Goal: Obtain resource: Obtain resource

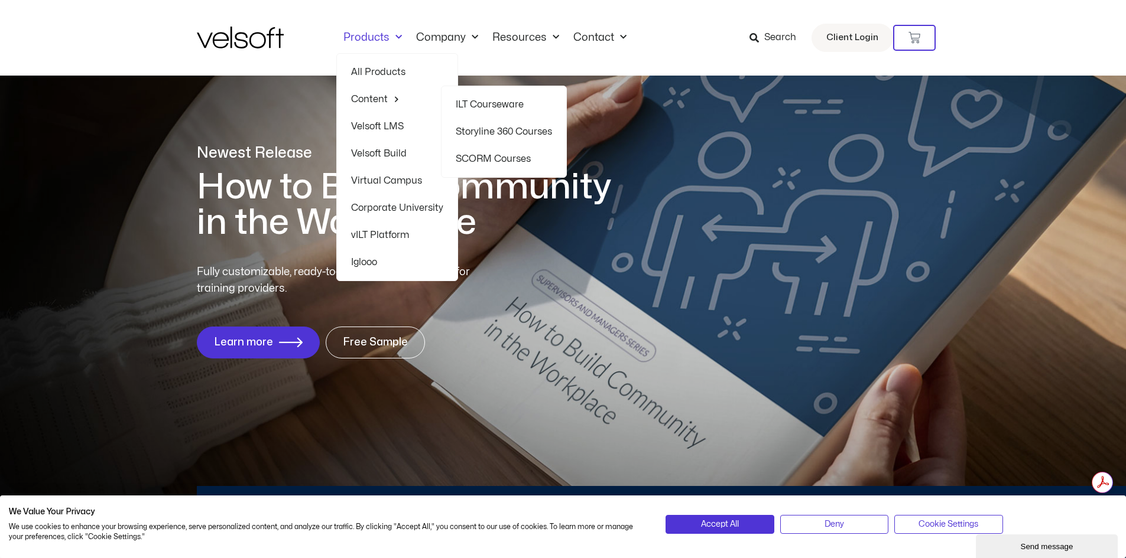
click at [371, 36] on link "Products" at bounding box center [372, 37] width 73 height 13
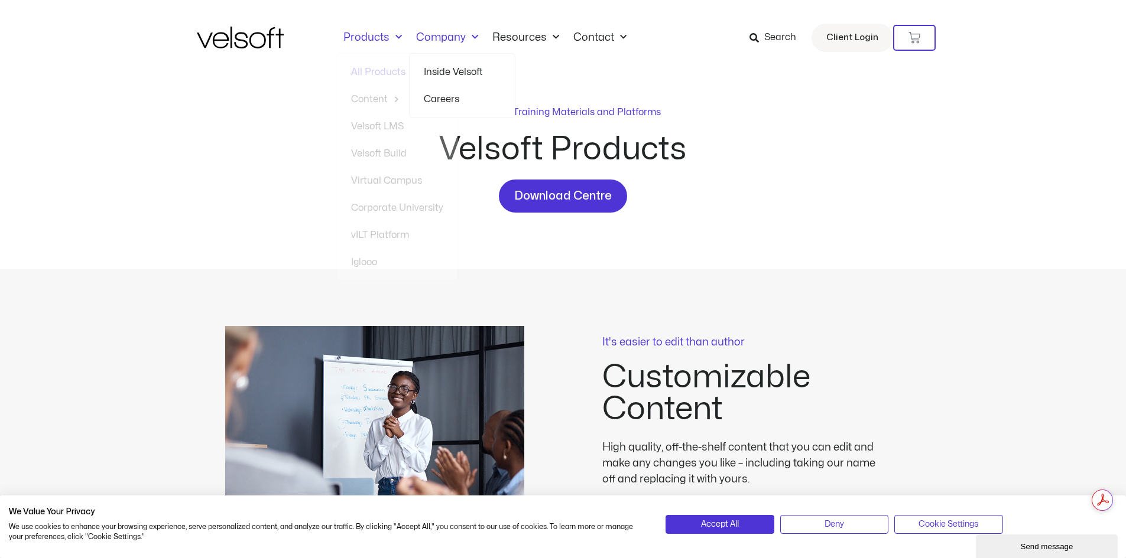
click at [466, 37] on span "Menu" at bounding box center [472, 37] width 12 height 19
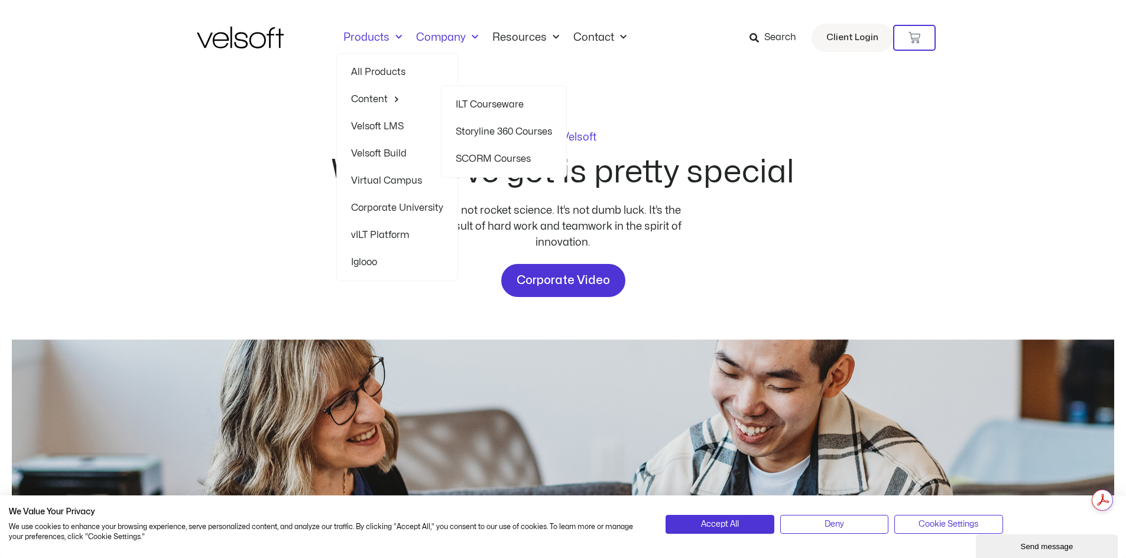
click at [521, 132] on link "Storyline 360 Courses" at bounding box center [504, 131] width 96 height 27
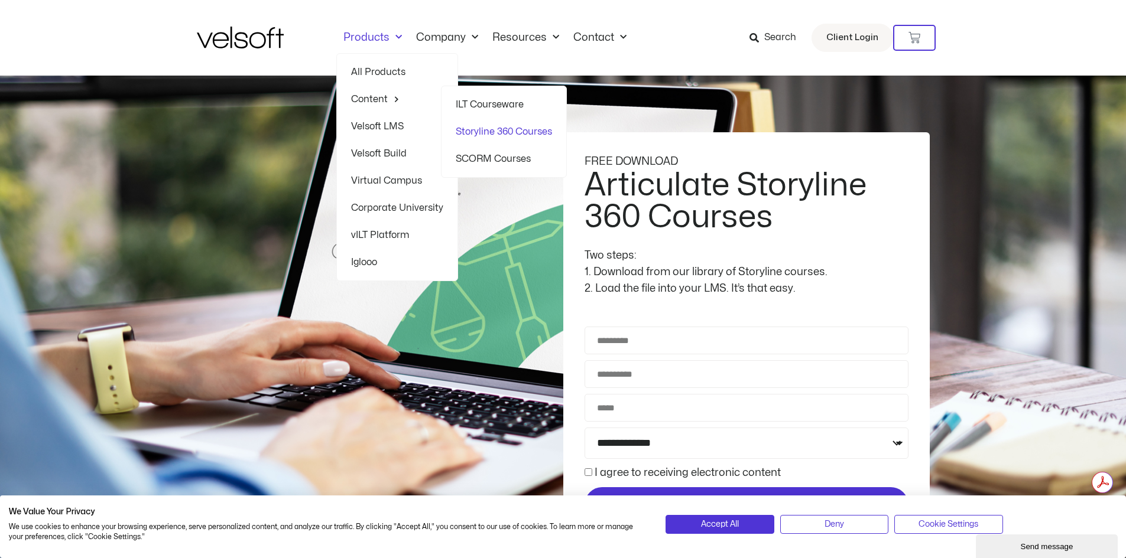
click at [488, 153] on link "SCORM Courses" at bounding box center [504, 158] width 96 height 27
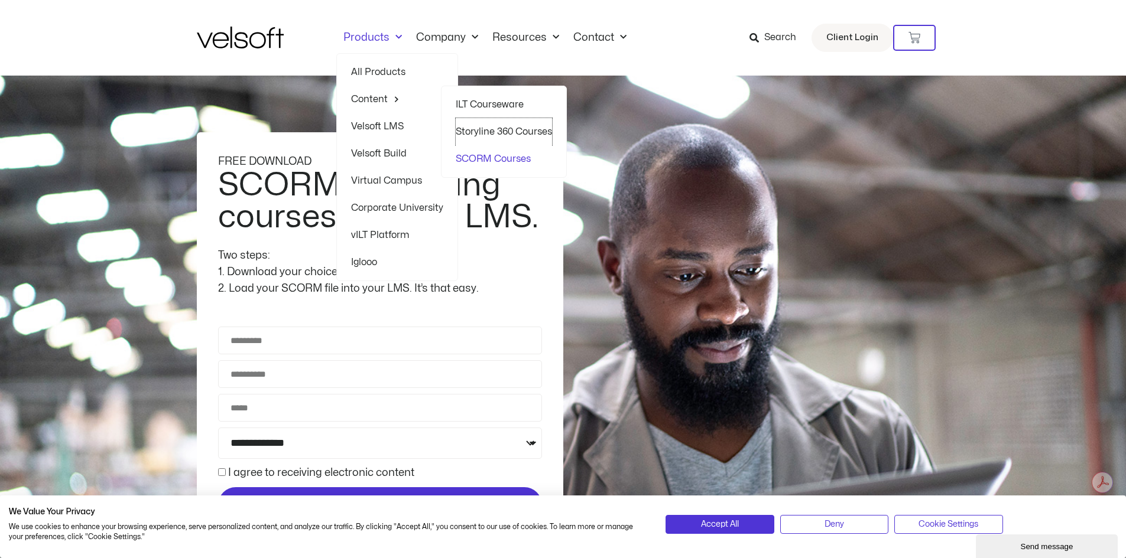
drag, startPoint x: 502, startPoint y: 128, endPoint x: 510, endPoint y: 148, distance: 22.3
click at [502, 128] on link "Storyline 360 Courses" at bounding box center [504, 131] width 96 height 27
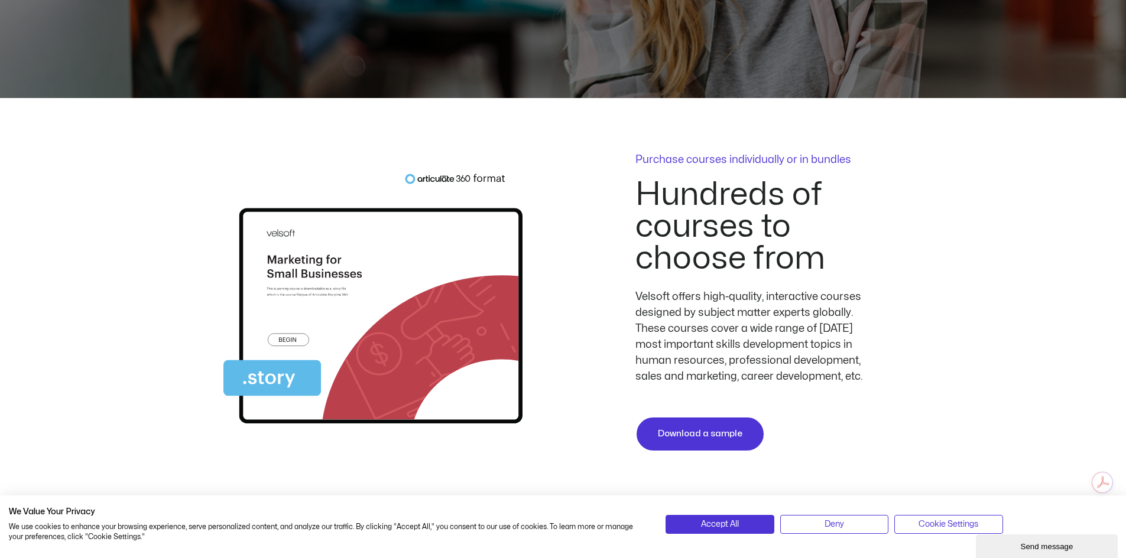
scroll to position [2481, 0]
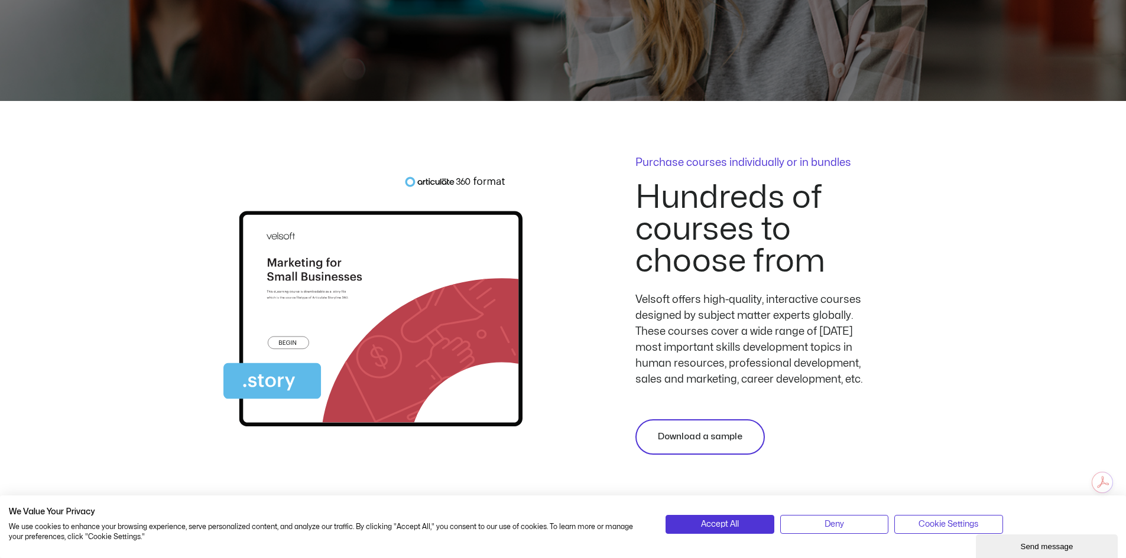
click at [695, 437] on span "Download a sample" at bounding box center [700, 437] width 84 height 14
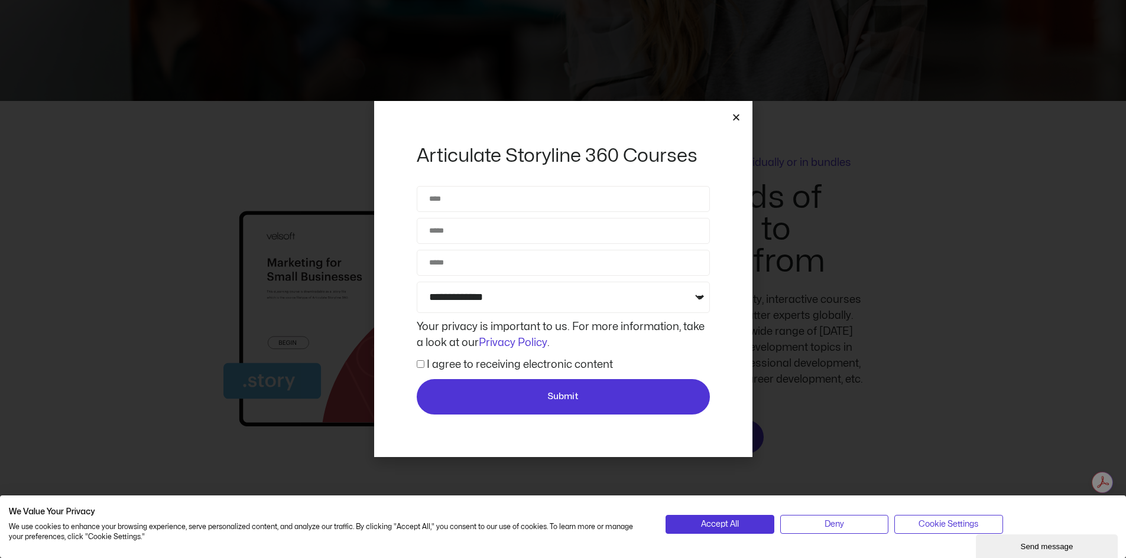
click at [736, 116] on icon "Close" at bounding box center [735, 117] width 9 height 9
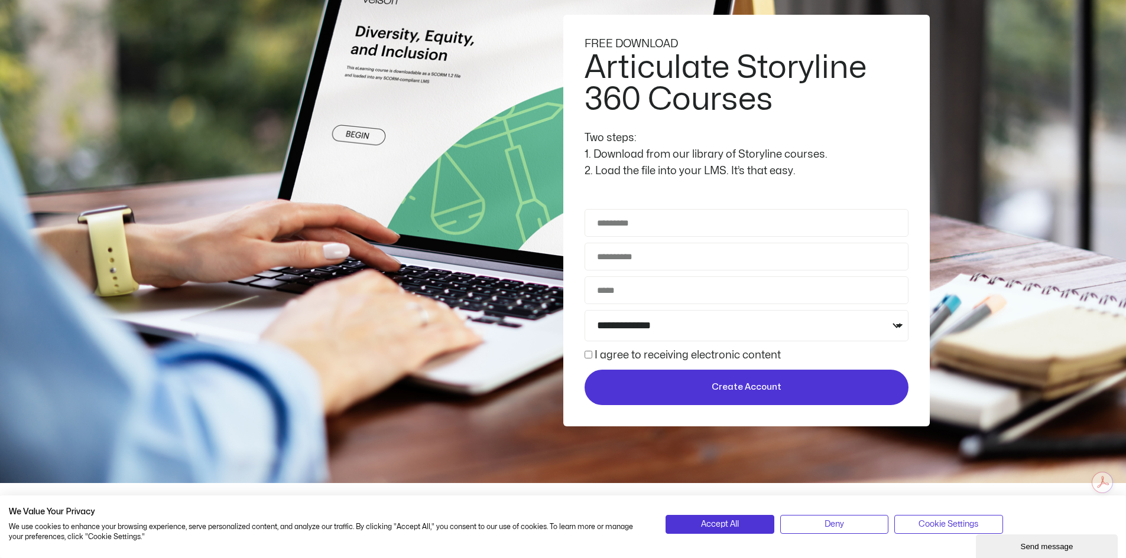
scroll to position [118, 0]
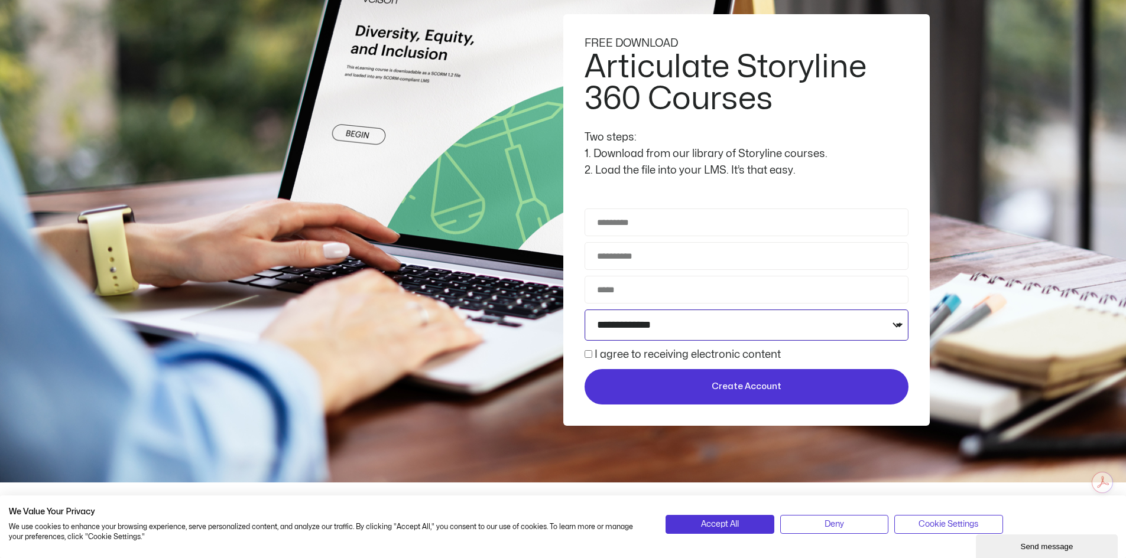
click at [601, 321] on select "**********" at bounding box center [746, 325] width 324 height 31
click at [851, 165] on div "2. Load the file into your LMS. It’s that easy." at bounding box center [746, 170] width 324 height 17
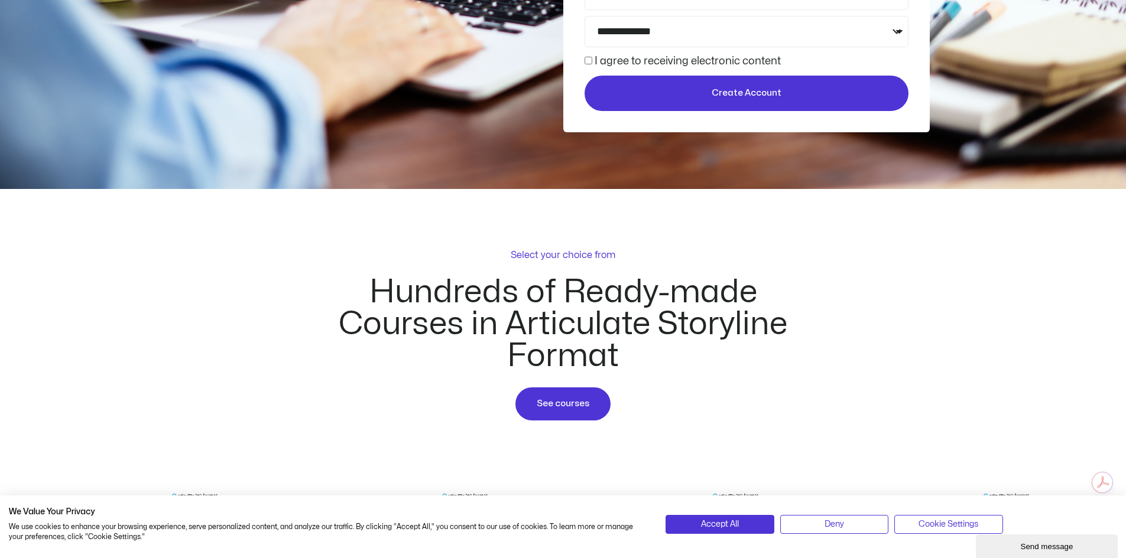
scroll to position [414, 0]
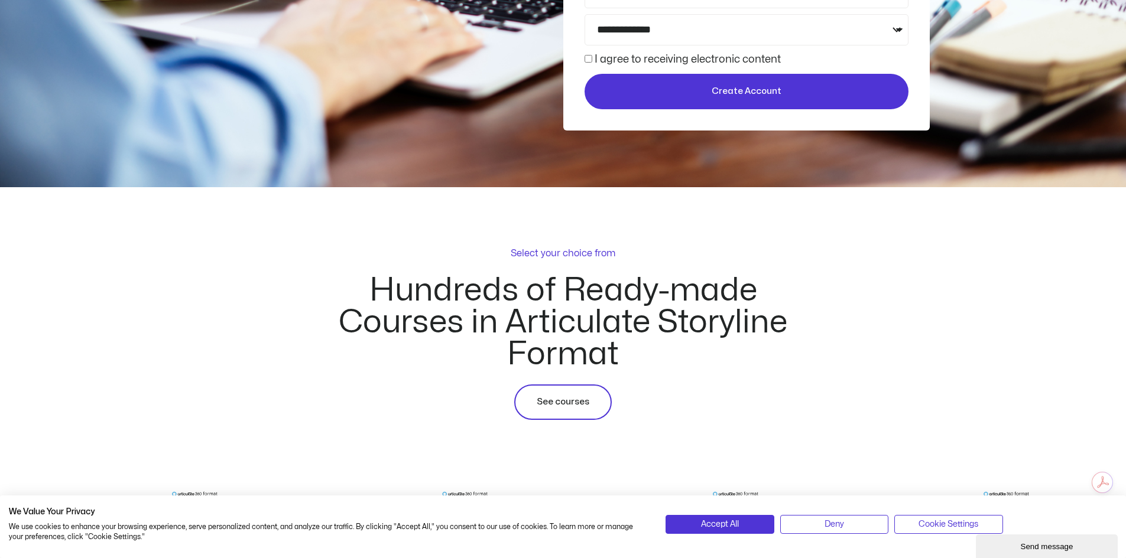
drag, startPoint x: 552, startPoint y: 404, endPoint x: 558, endPoint y: 406, distance: 6.6
click at [552, 404] on span "See courses" at bounding box center [562, 402] width 53 height 14
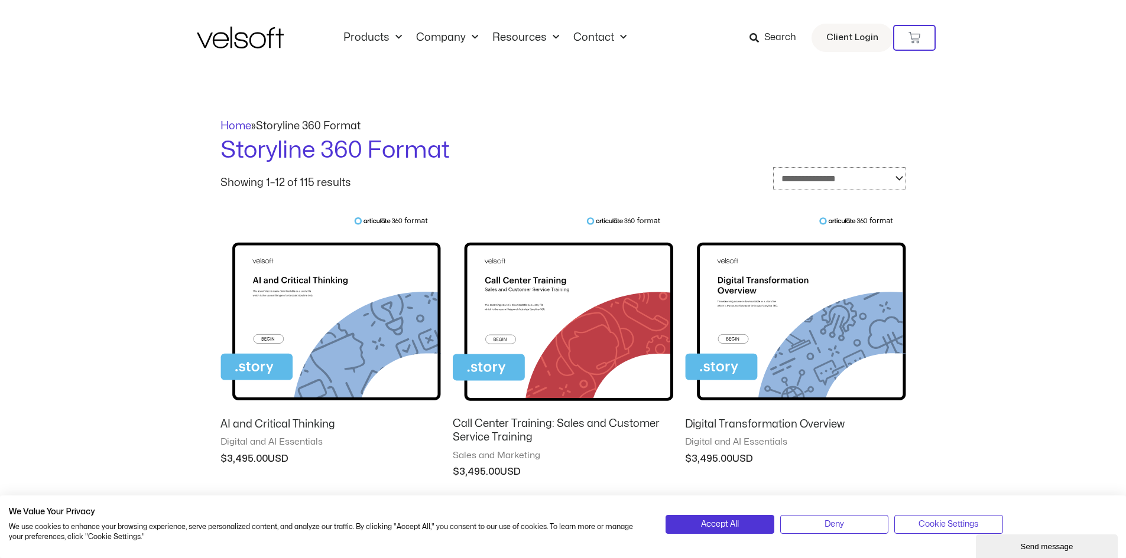
click at [863, 175] on select "**********" at bounding box center [839, 178] width 133 height 23
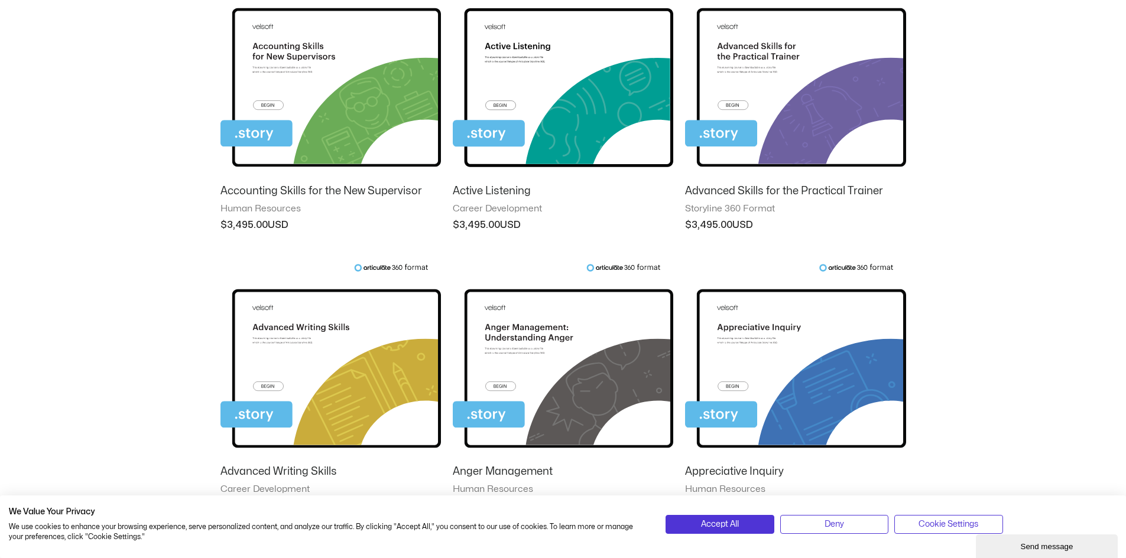
scroll to position [1123, 0]
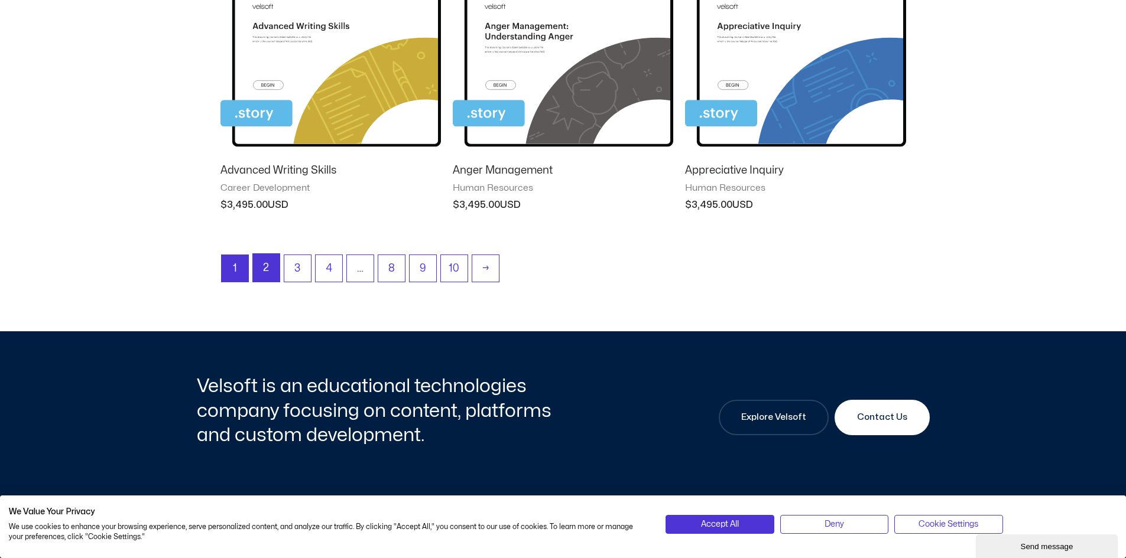
click at [268, 269] on link "2" at bounding box center [266, 268] width 27 height 28
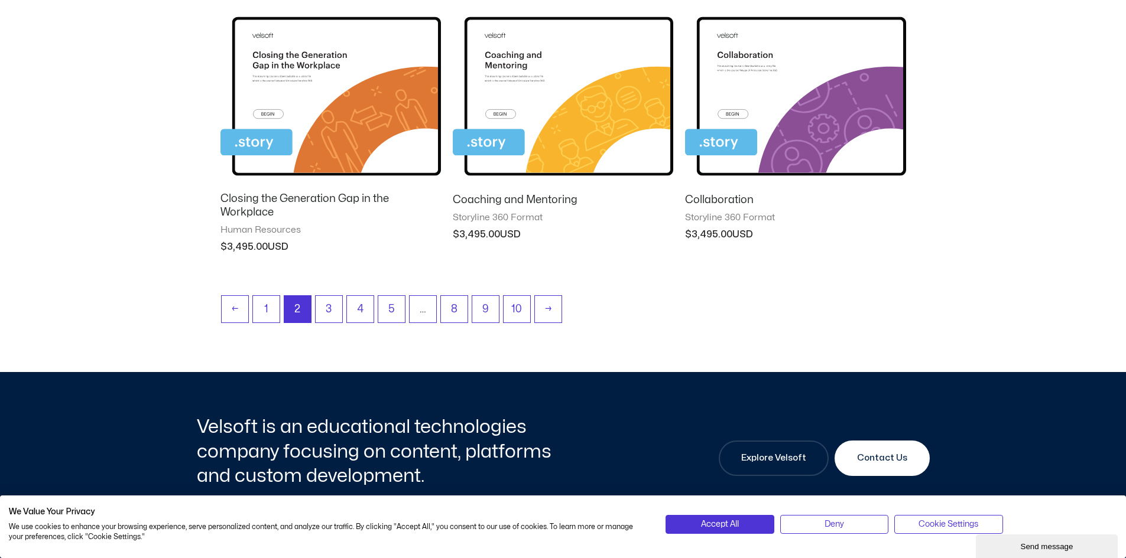
scroll to position [1182, 0]
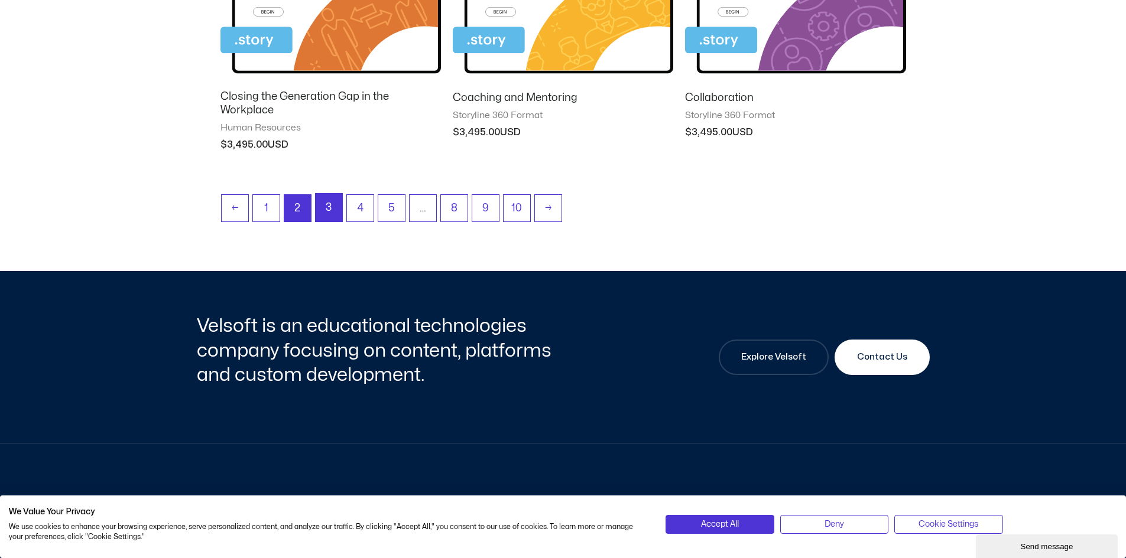
drag, startPoint x: 329, startPoint y: 201, endPoint x: 360, endPoint y: 233, distance: 44.3
click at [329, 201] on link "3" at bounding box center [328, 208] width 27 height 28
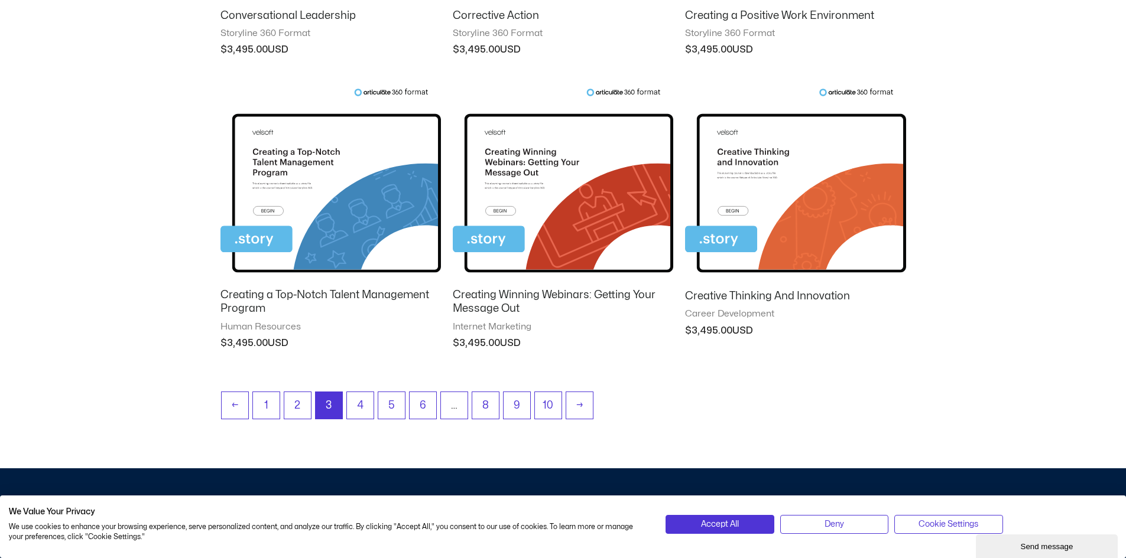
scroll to position [1004, 0]
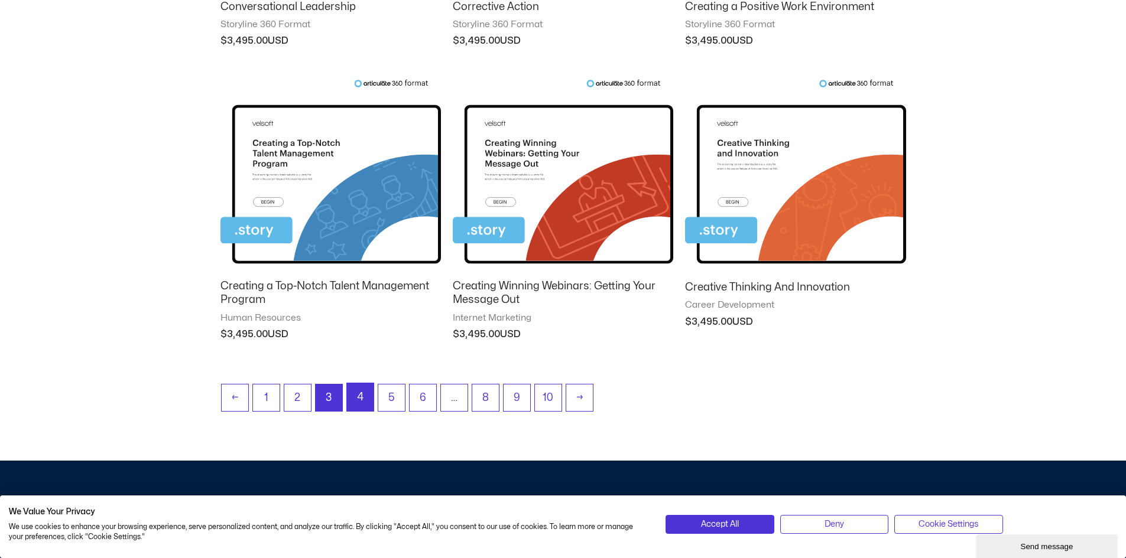
click at [360, 395] on link "4" at bounding box center [360, 397] width 27 height 28
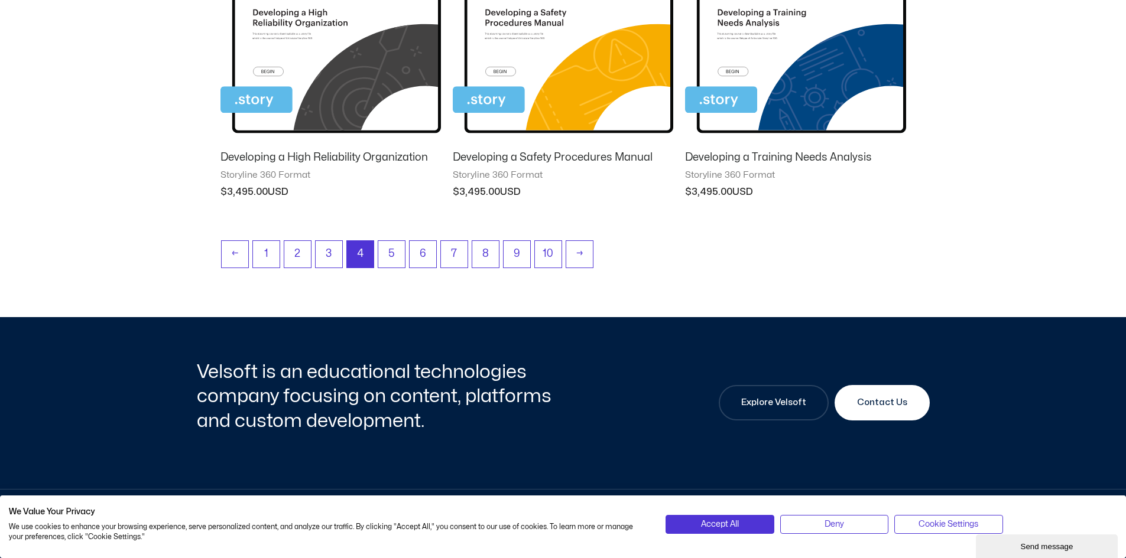
scroll to position [1123, 0]
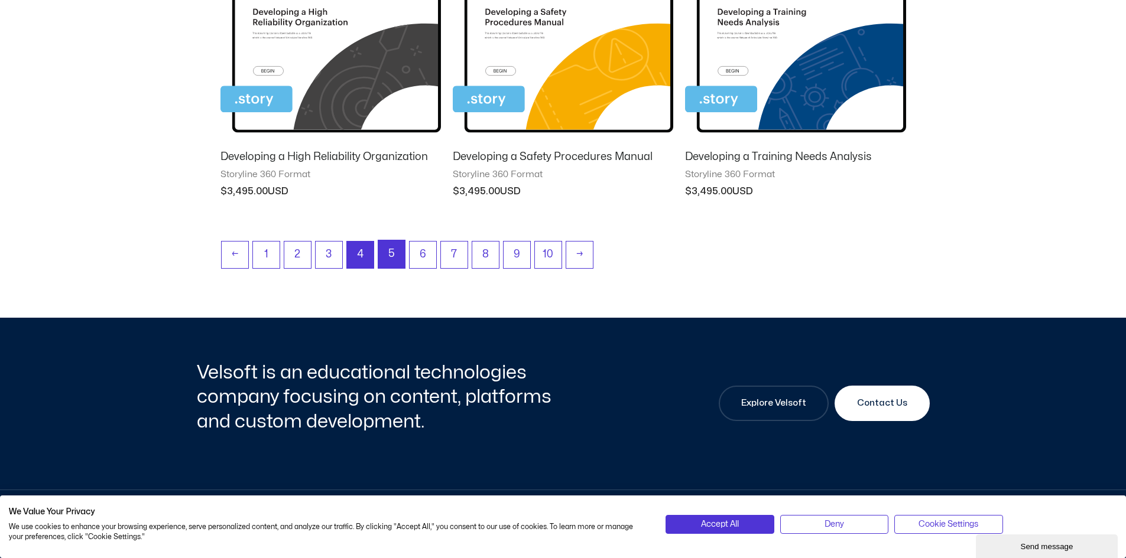
click at [395, 256] on link "5" at bounding box center [391, 254] width 27 height 28
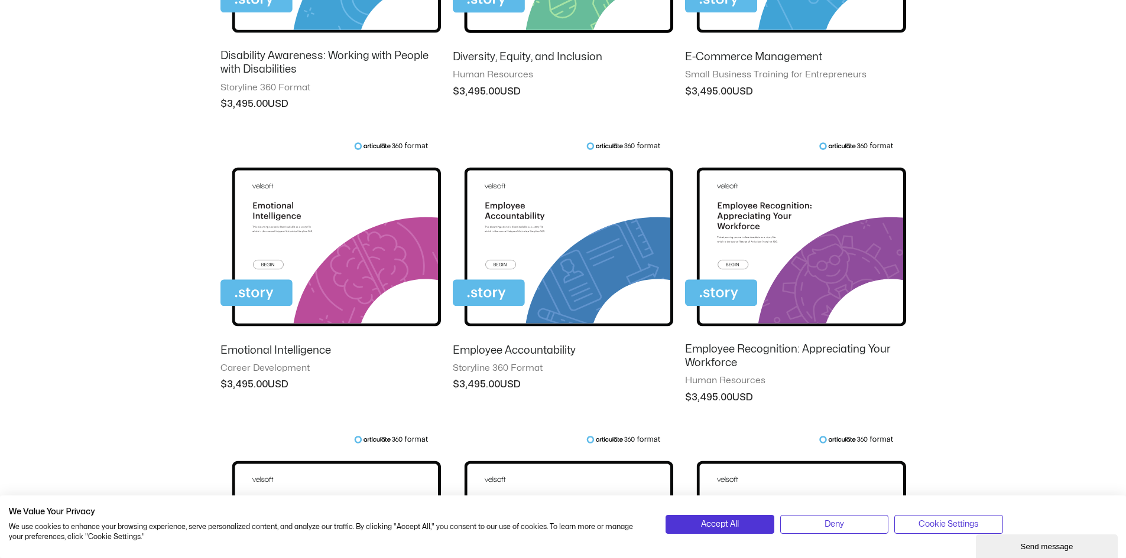
scroll to position [945, 0]
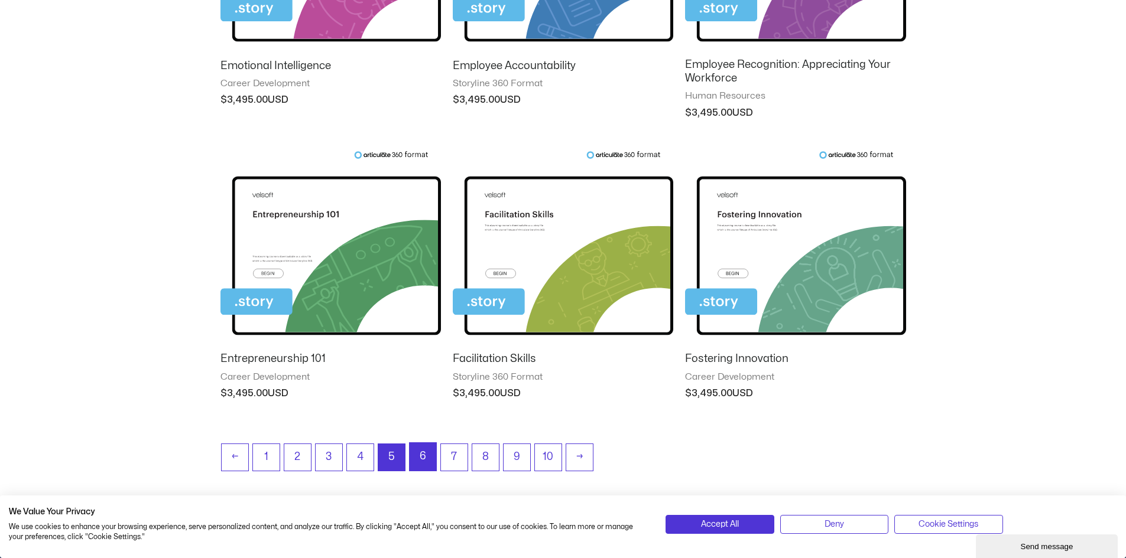
click at [427, 455] on link "6" at bounding box center [422, 457] width 27 height 28
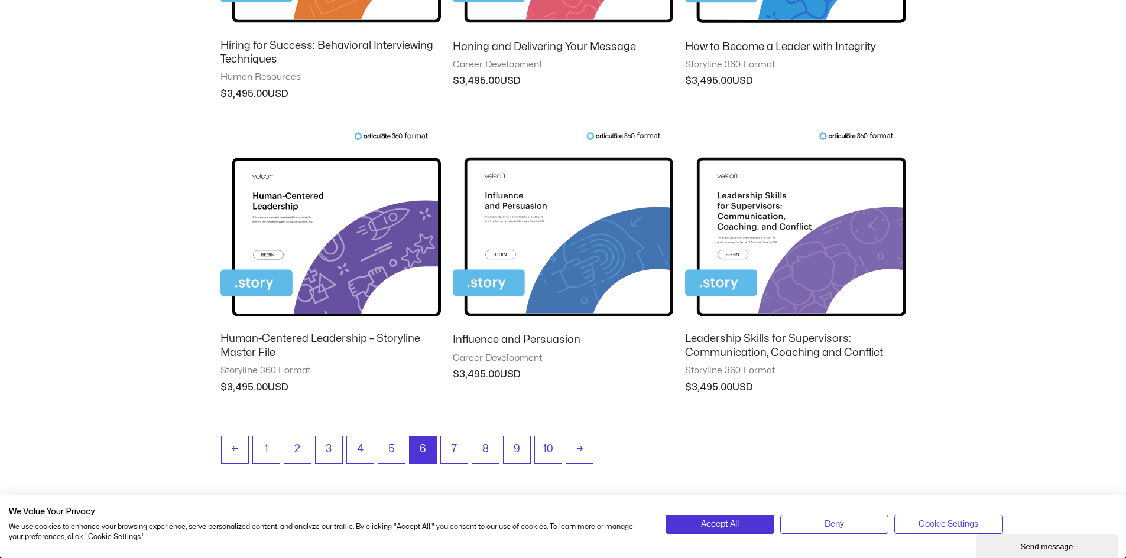
scroll to position [1004, 0]
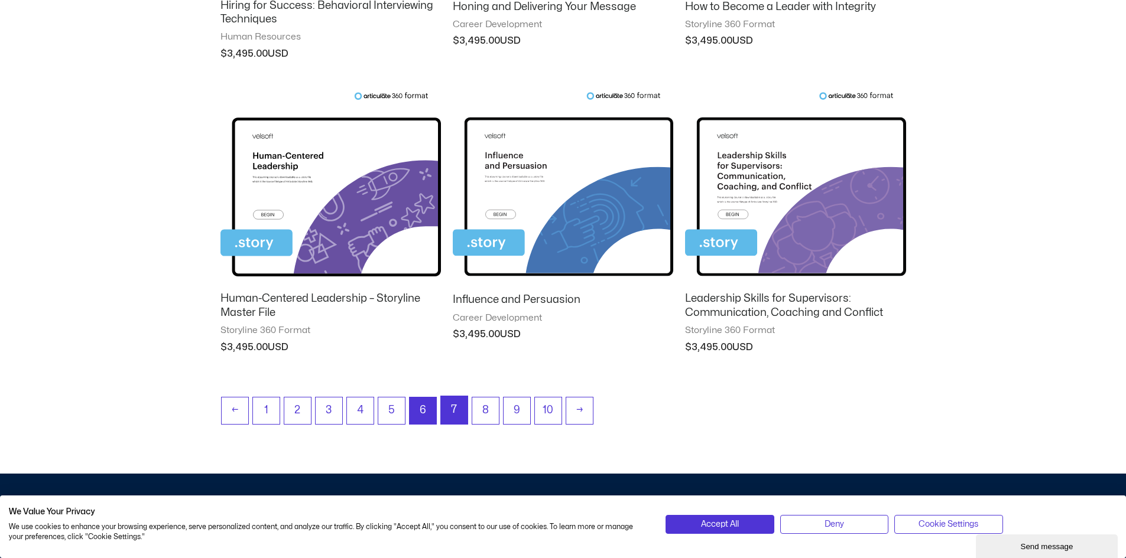
click at [443, 414] on link "7" at bounding box center [454, 410] width 27 height 28
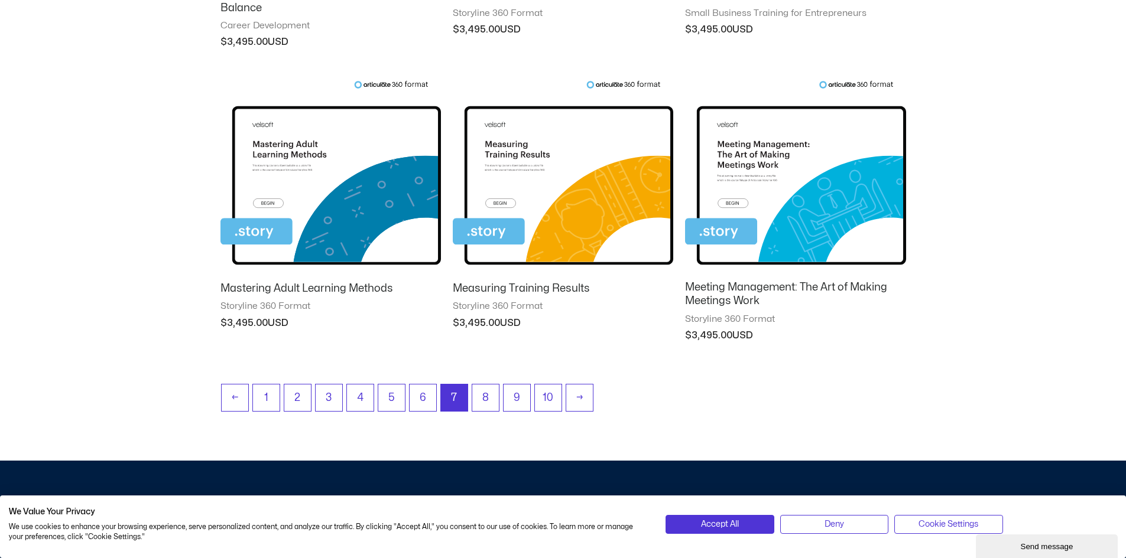
scroll to position [1004, 0]
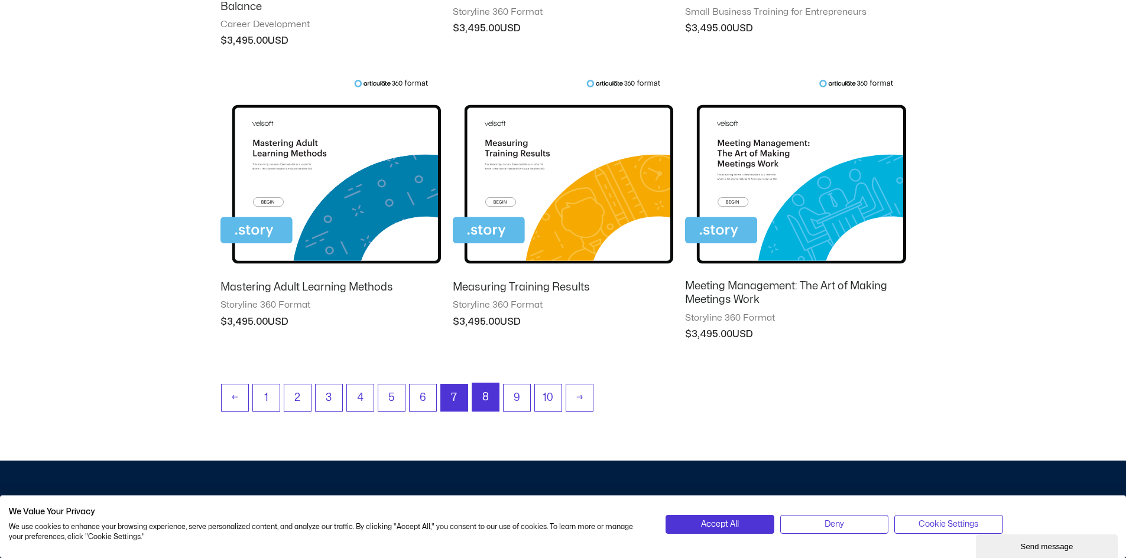
click at [485, 391] on link "8" at bounding box center [485, 397] width 27 height 28
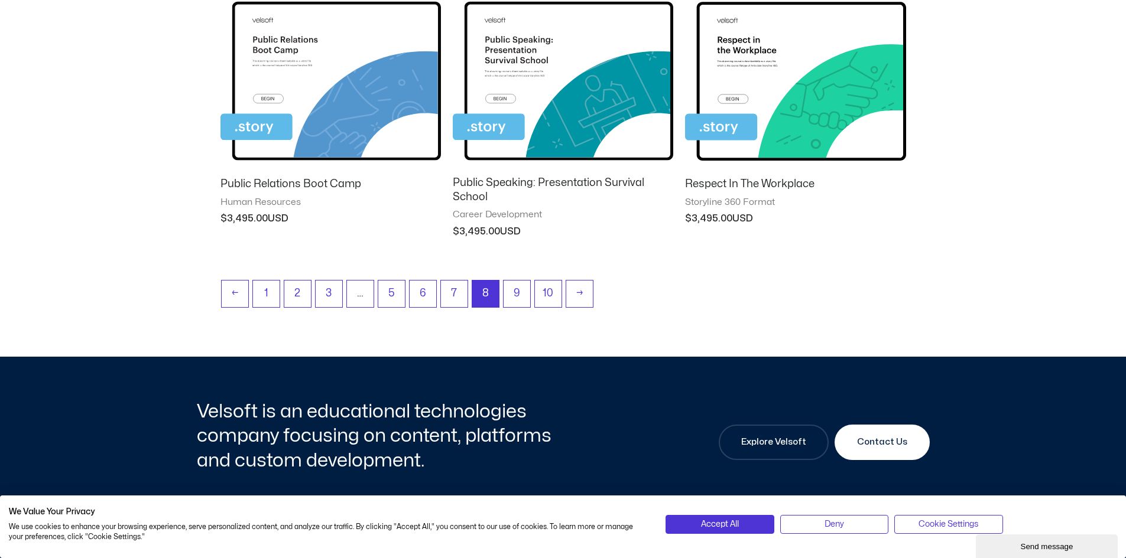
scroll to position [1123, 0]
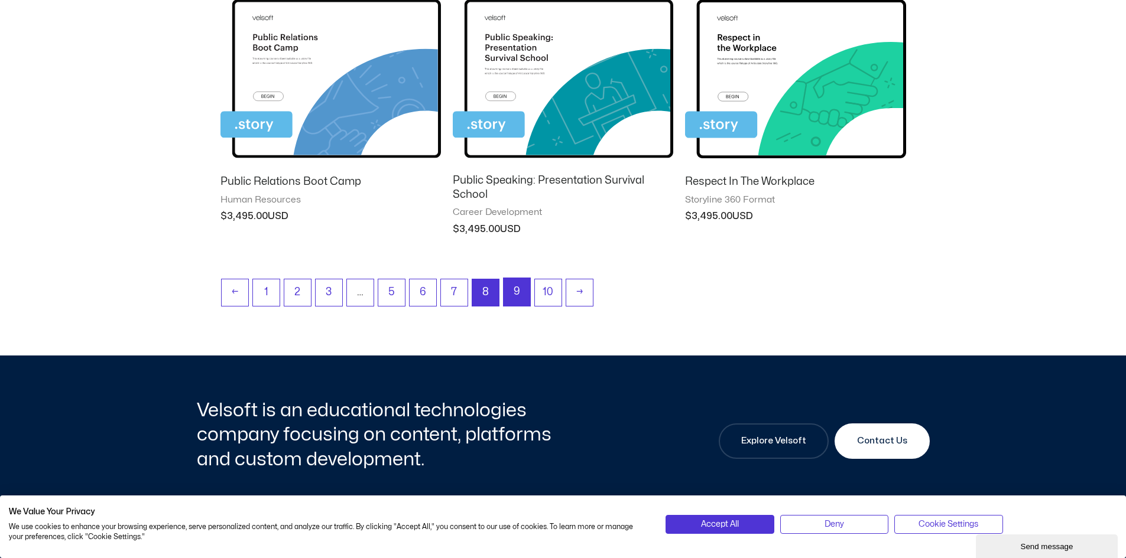
click at [527, 294] on link "9" at bounding box center [516, 292] width 27 height 28
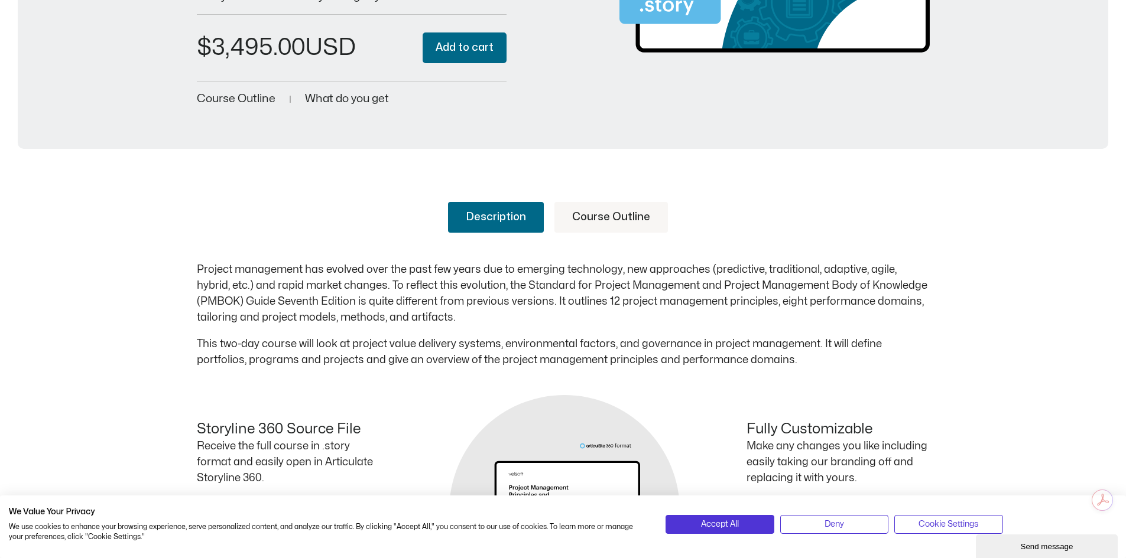
scroll to position [414, 0]
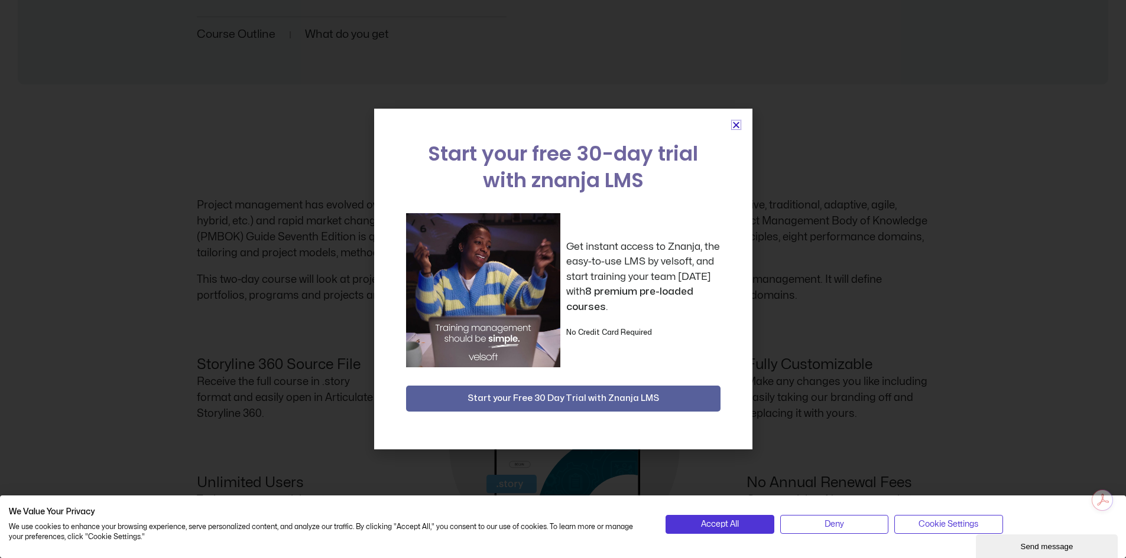
drag, startPoint x: 732, startPoint y: 125, endPoint x: 643, endPoint y: 175, distance: 102.7
click at [732, 125] on icon "Close" at bounding box center [735, 125] width 9 height 9
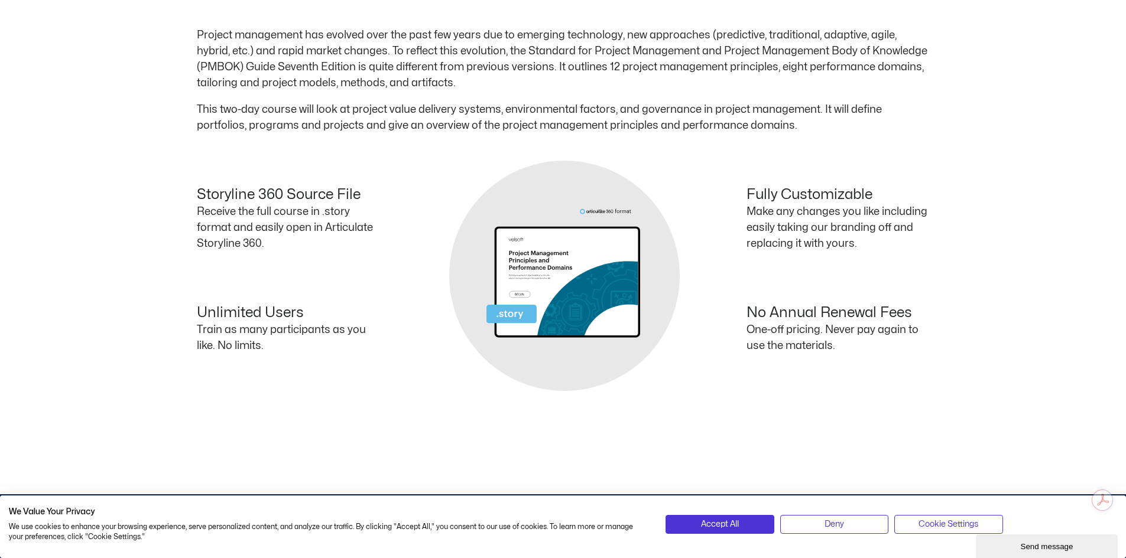
scroll to position [591, 0]
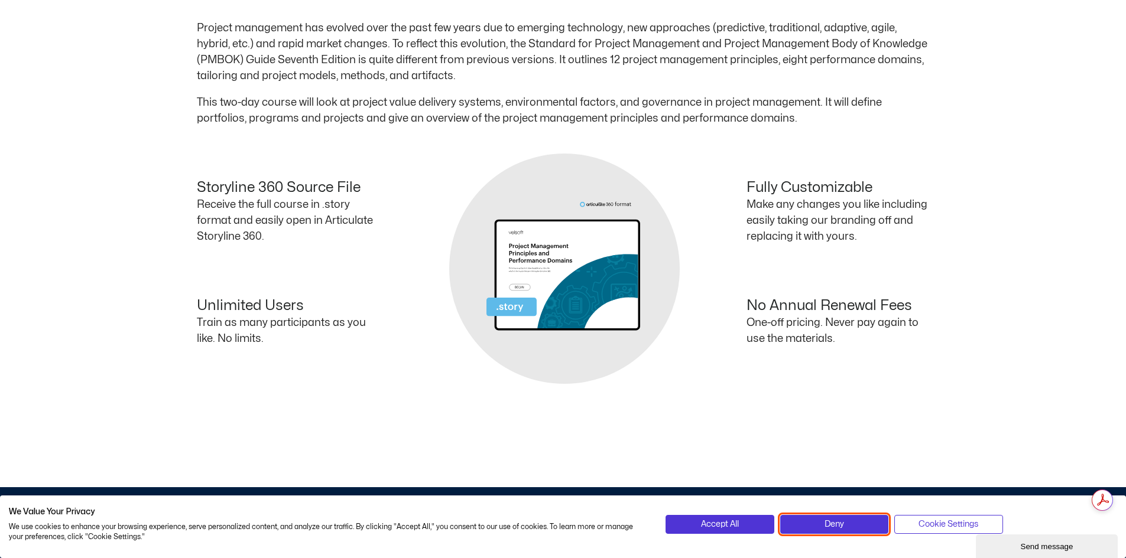
click at [811, 521] on button "Deny" at bounding box center [834, 524] width 108 height 19
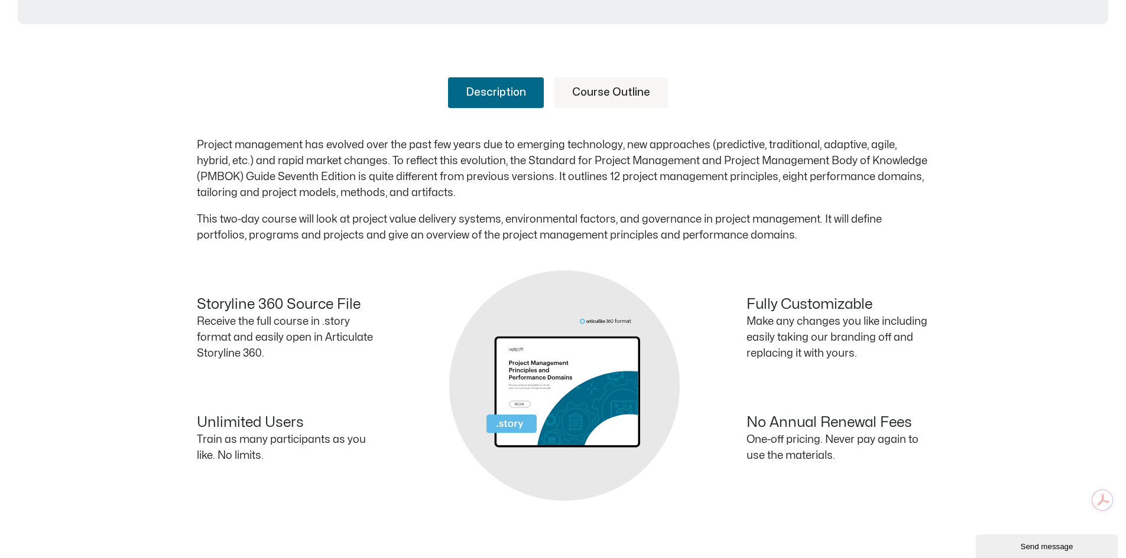
scroll to position [473, 0]
click at [630, 94] on link "Course Outline" at bounding box center [610, 94] width 113 height 31
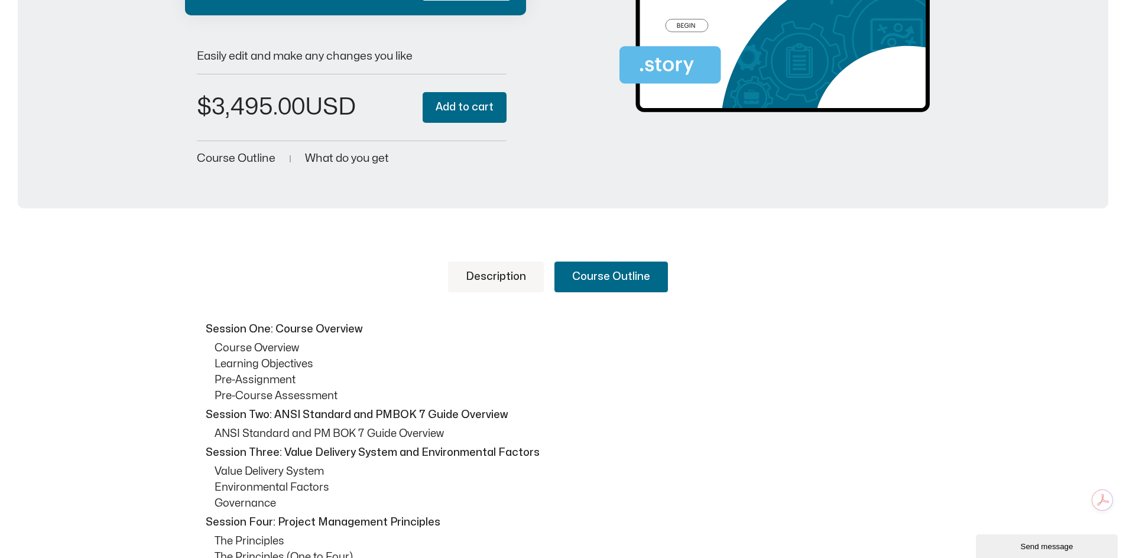
scroll to position [295, 0]
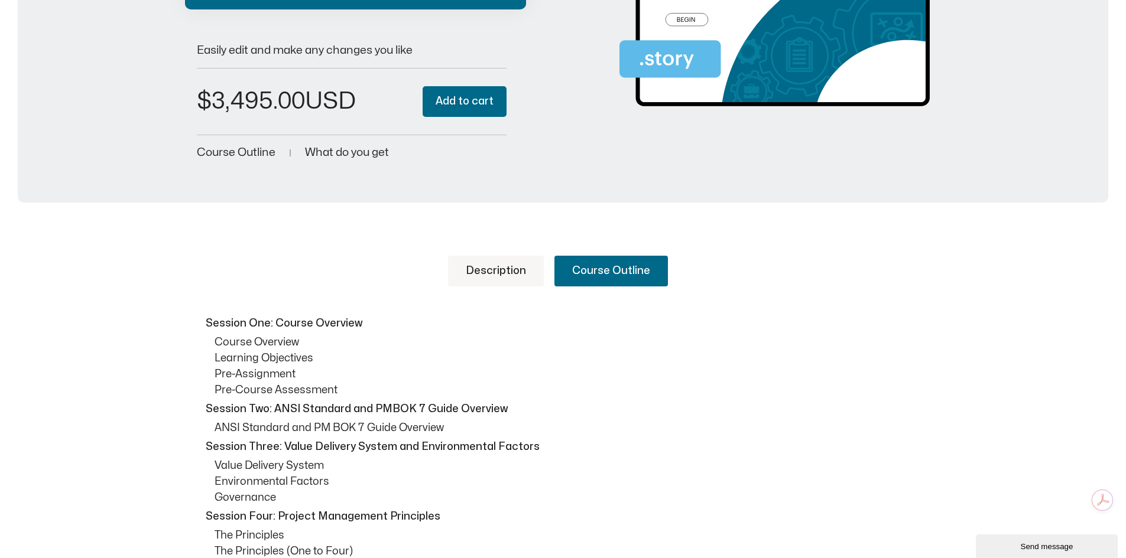
click at [495, 264] on link "Description" at bounding box center [496, 271] width 96 height 31
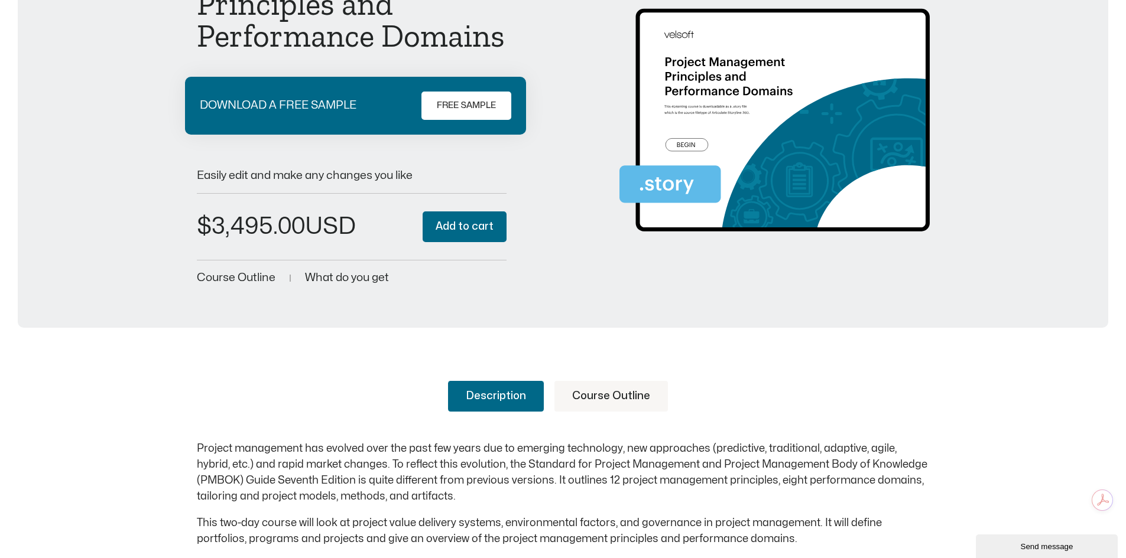
scroll to position [236, 0]
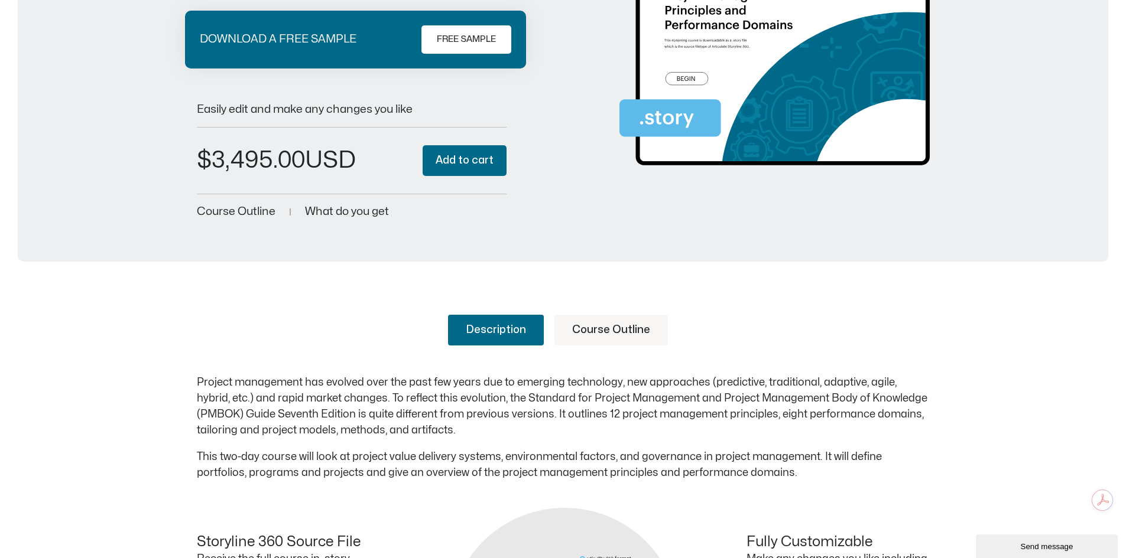
click at [616, 327] on link "Course Outline" at bounding box center [610, 330] width 113 height 31
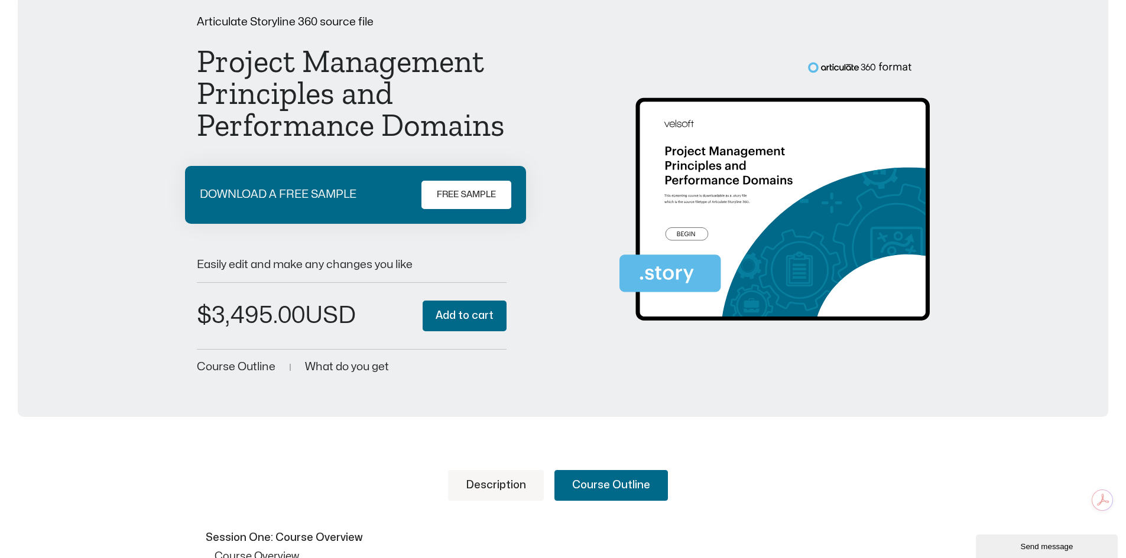
scroll to position [0, 0]
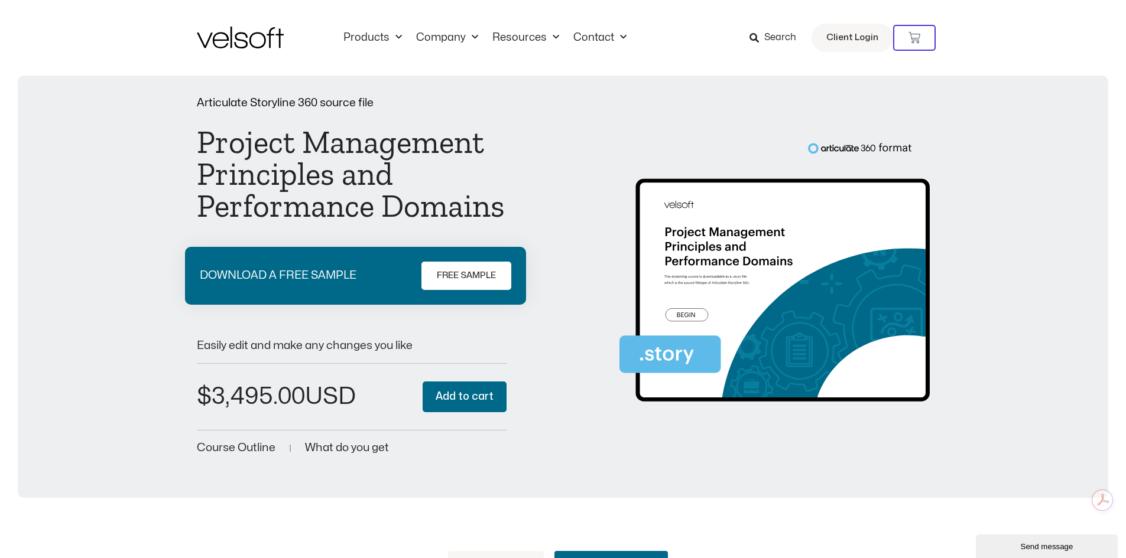
click at [464, 278] on span "FREE SAMPLE" at bounding box center [466, 276] width 59 height 14
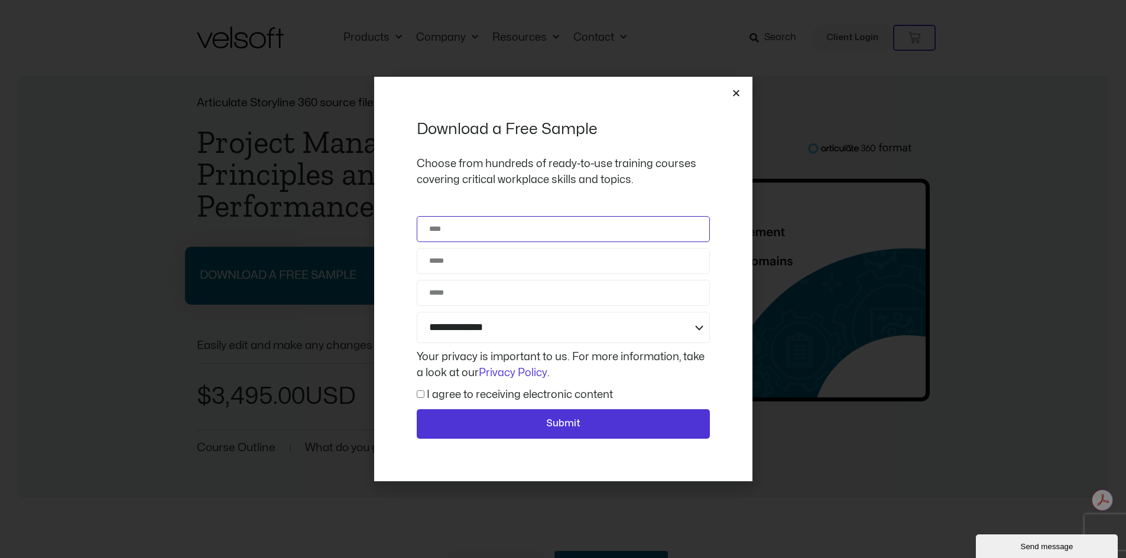
click at [476, 236] on input "Name" at bounding box center [563, 229] width 293 height 26
type input "**********"
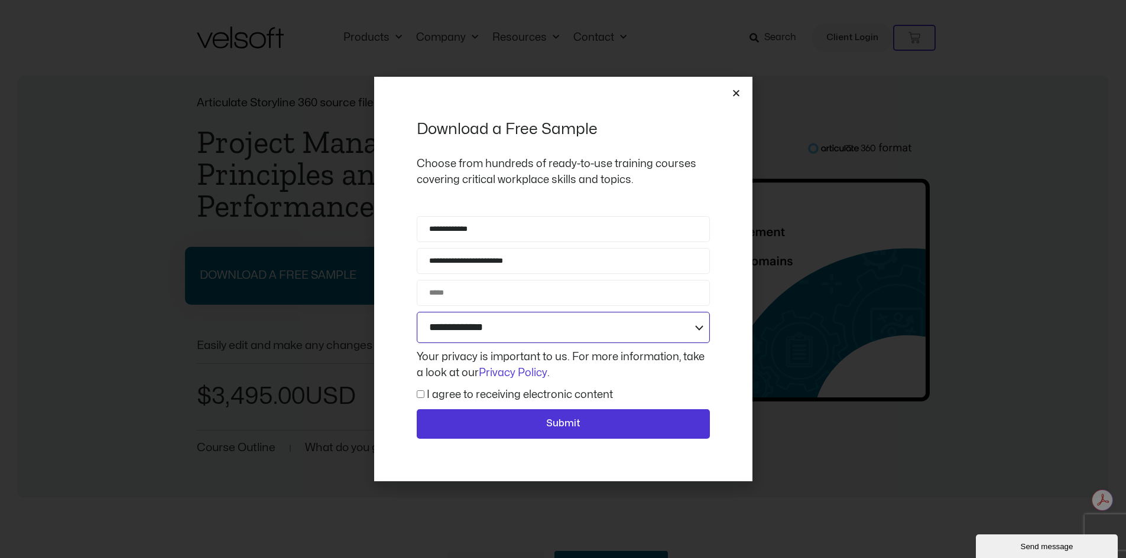
click at [480, 323] on select "**********" at bounding box center [563, 327] width 293 height 31
select select "**********"
click at [417, 312] on select "**********" at bounding box center [563, 327] width 293 height 31
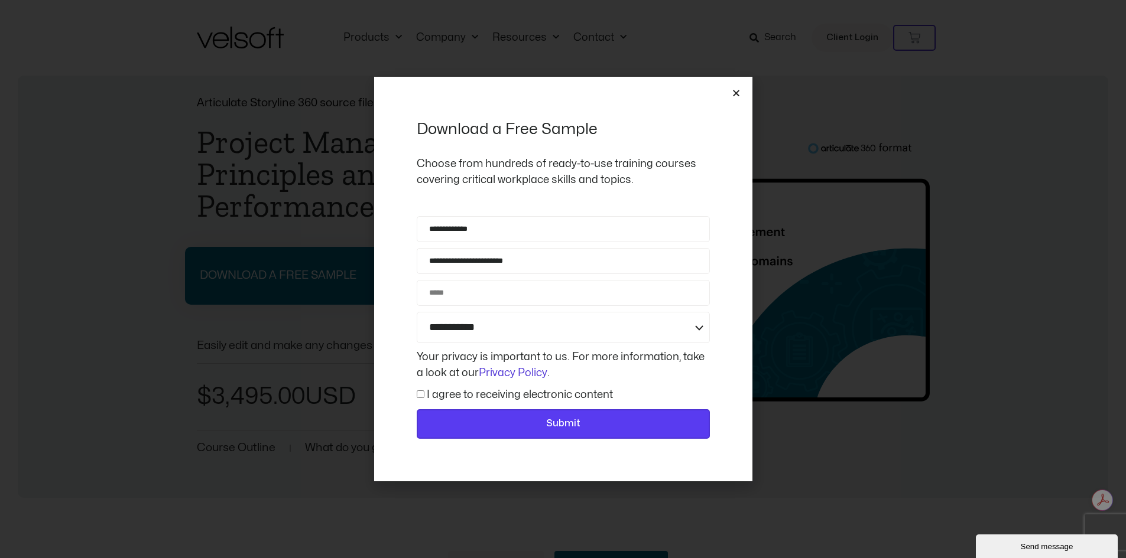
click at [478, 411] on button "Submit" at bounding box center [563, 424] width 293 height 30
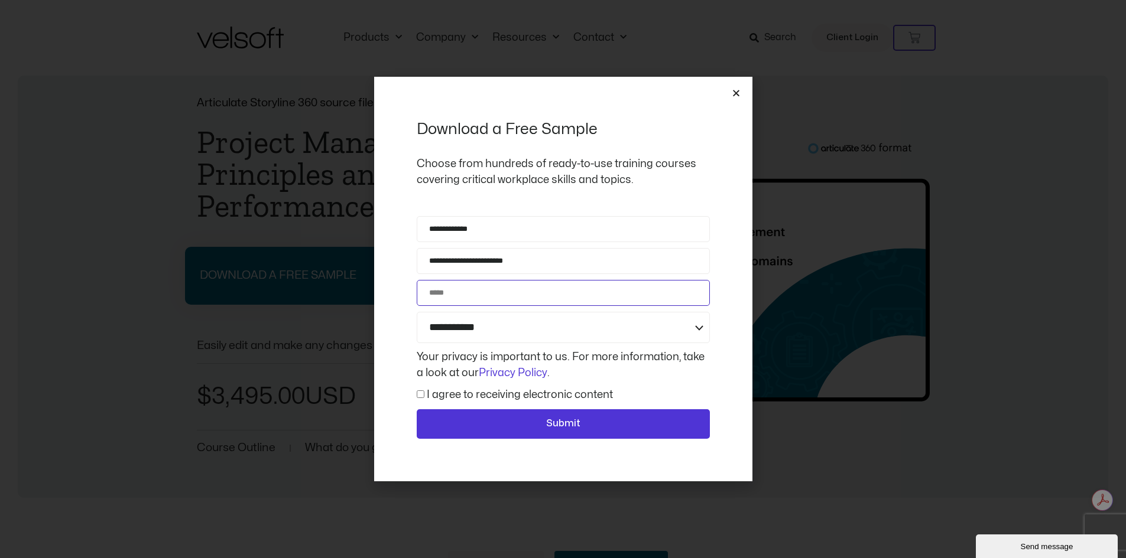
click at [471, 290] on input "Phone" at bounding box center [563, 293] width 293 height 26
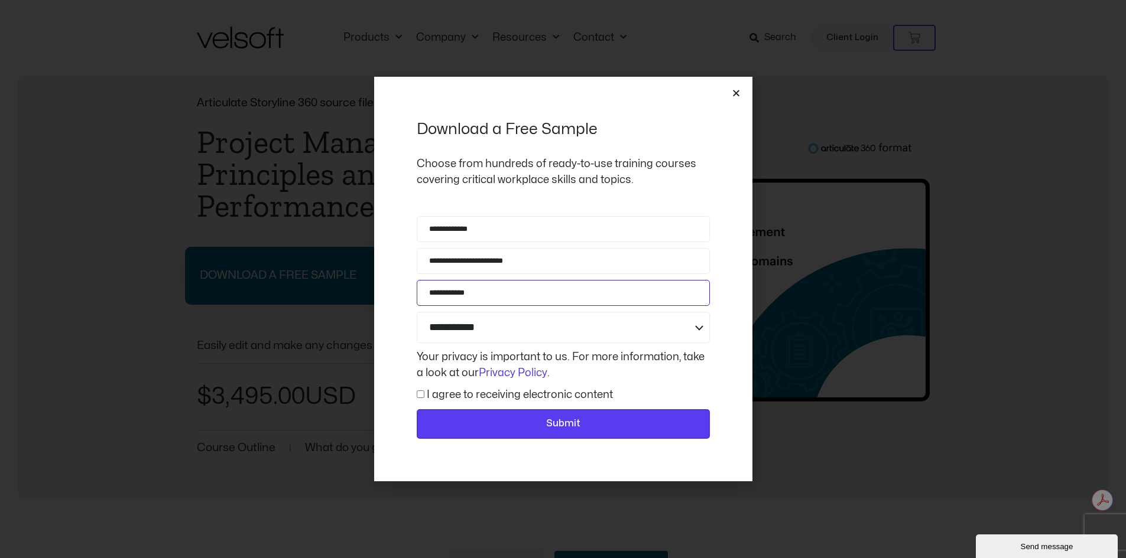
type input "**********"
click at [531, 418] on span "Submit" at bounding box center [563, 424] width 262 height 15
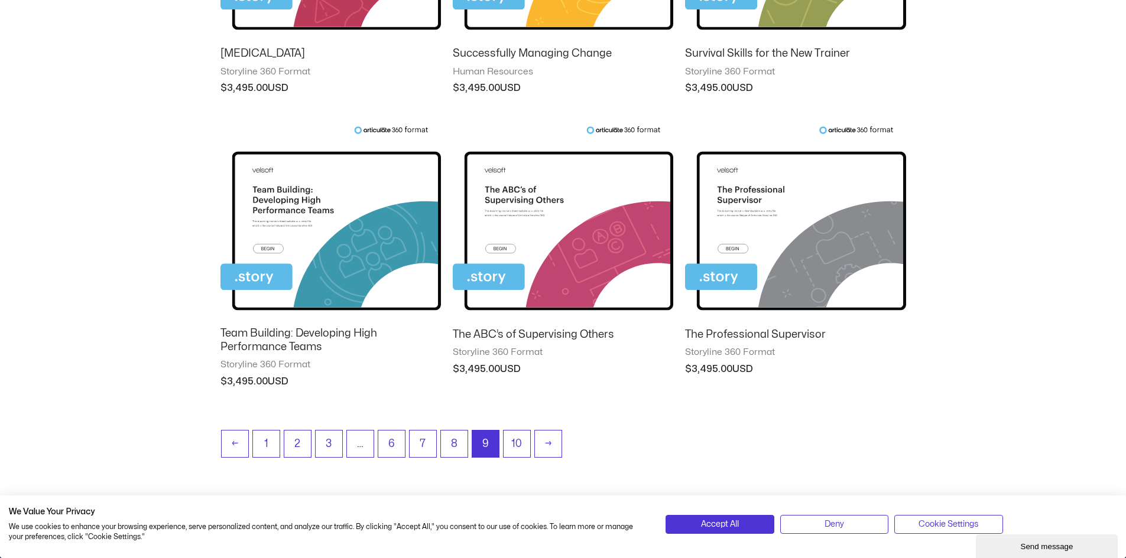
scroll to position [945, 0]
click at [505, 441] on link "10" at bounding box center [517, 444] width 28 height 28
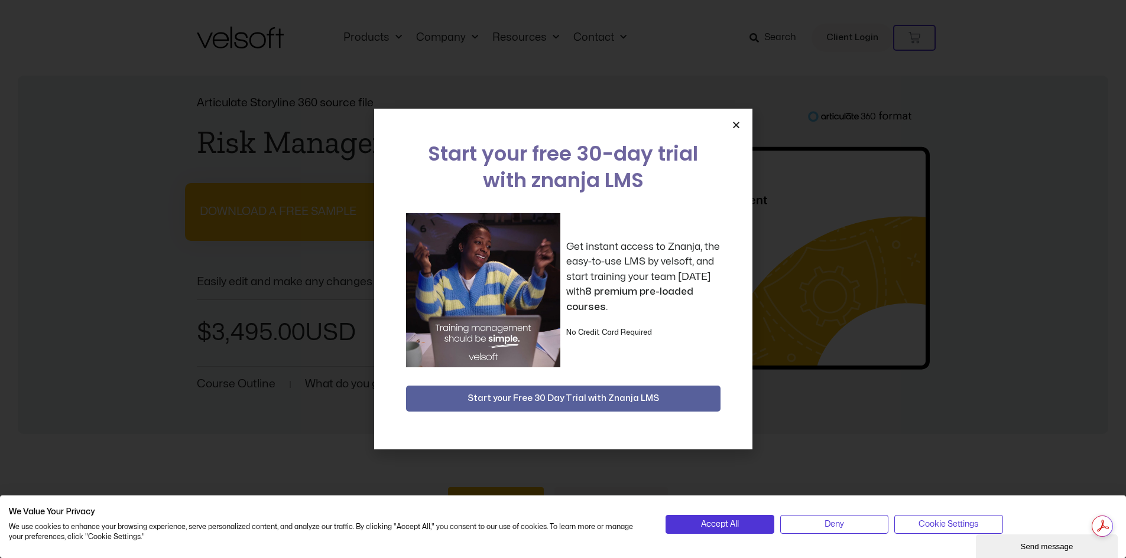
click at [733, 125] on icon "Close" at bounding box center [735, 125] width 9 height 9
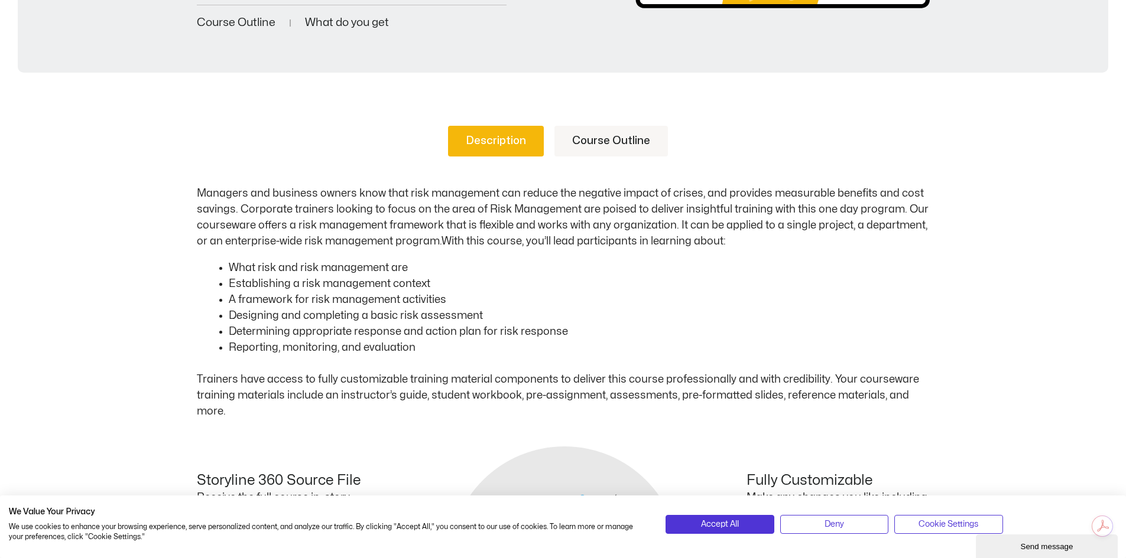
scroll to position [295, 0]
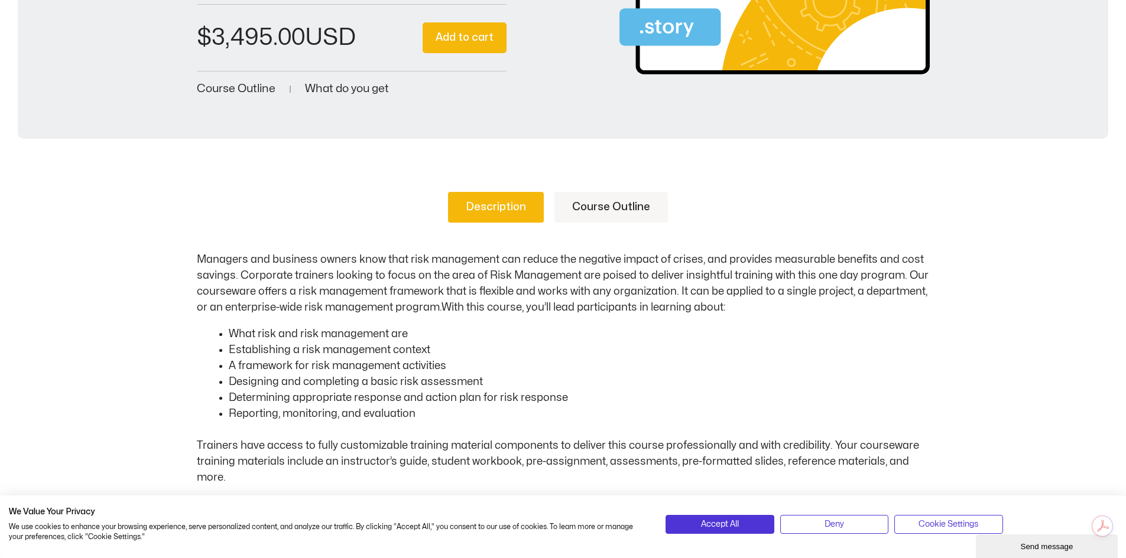
click at [591, 210] on link "Course Outline" at bounding box center [610, 207] width 113 height 31
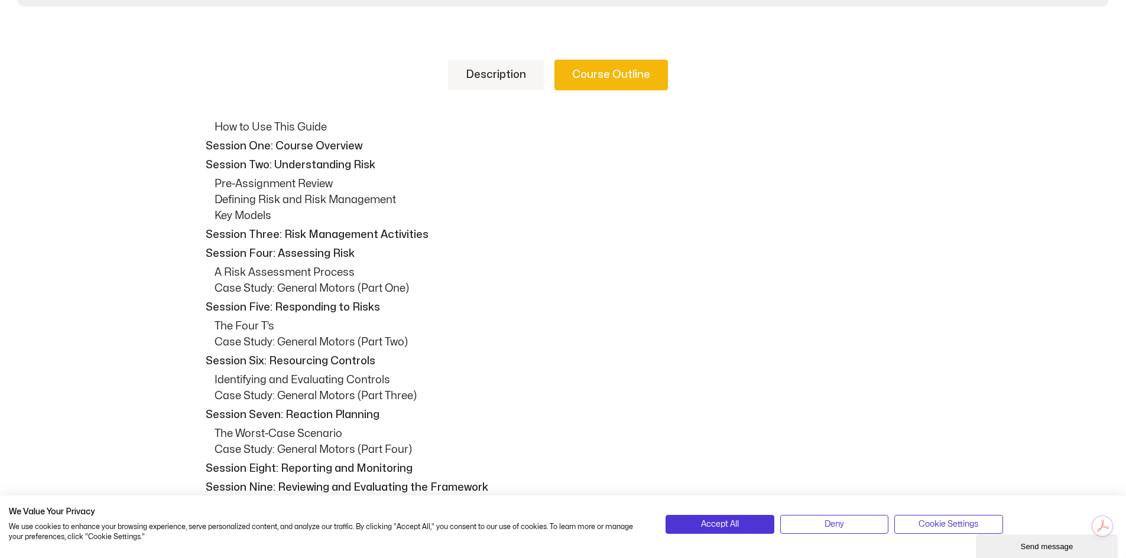
scroll to position [414, 0]
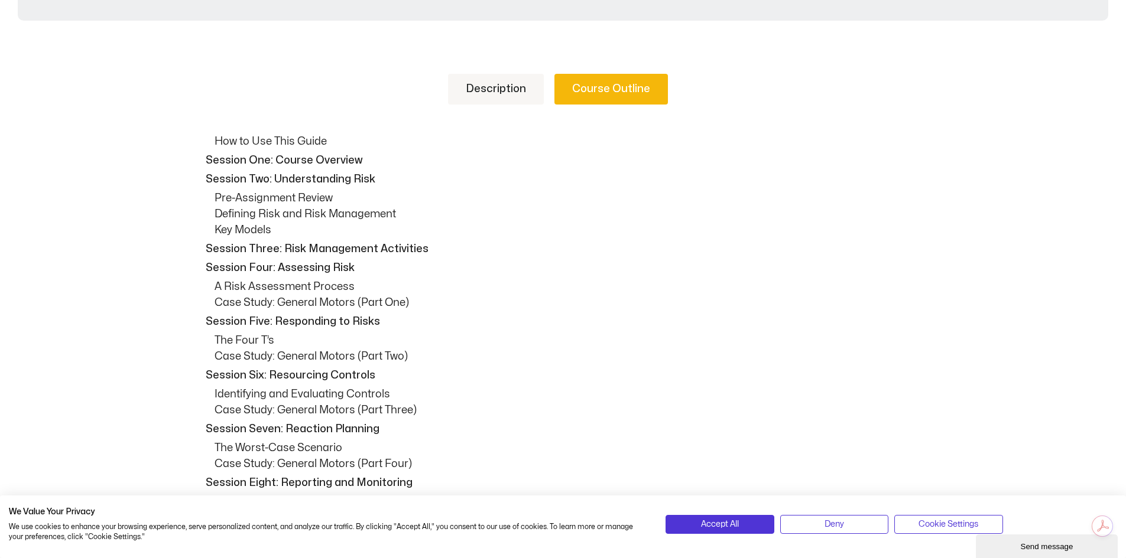
click at [503, 77] on link "Description" at bounding box center [496, 89] width 96 height 31
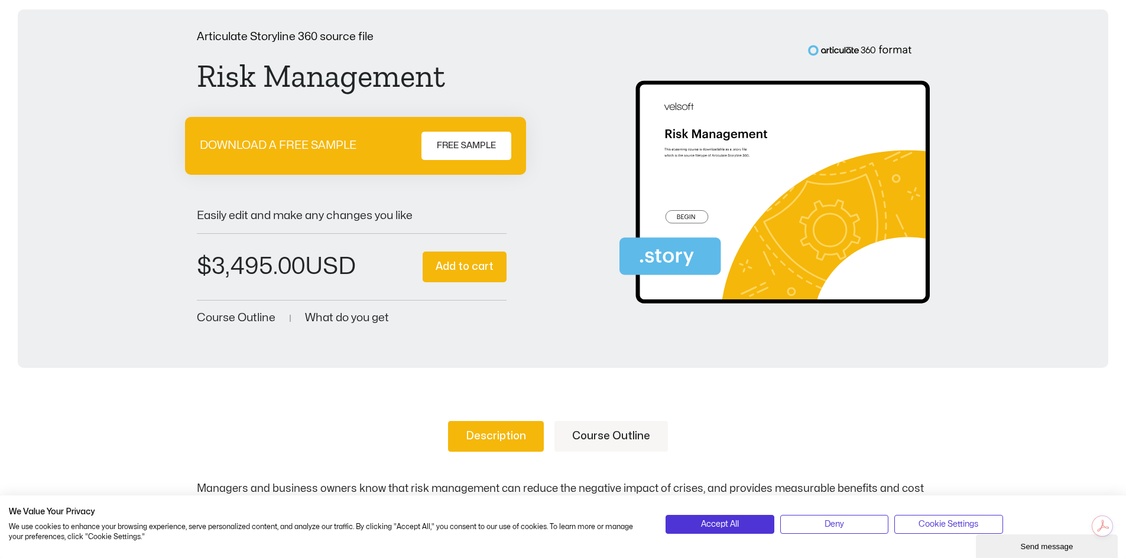
scroll to position [177, 0]
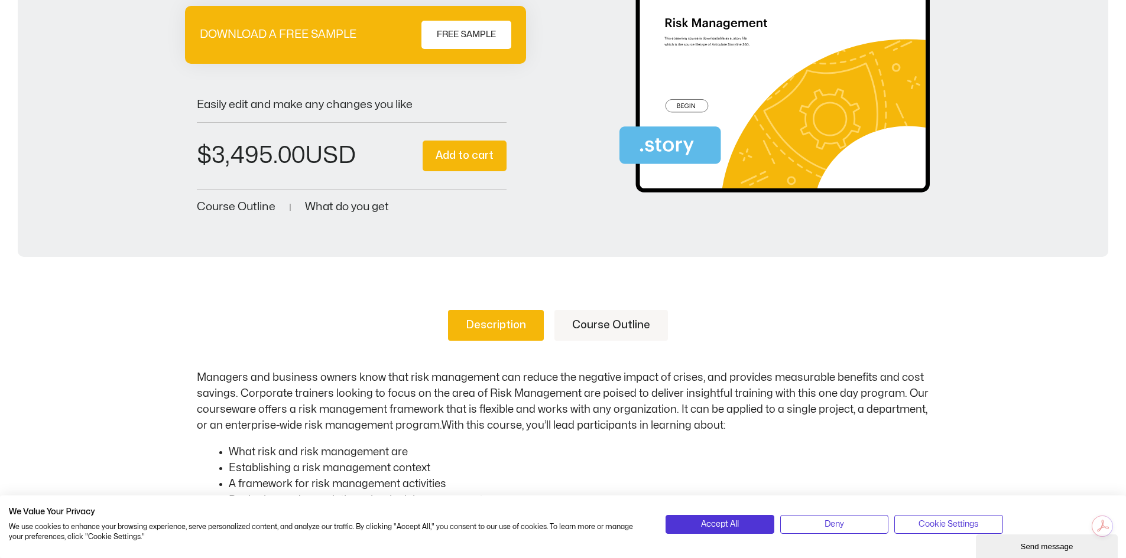
click at [253, 206] on span "Course Outline" at bounding box center [236, 206] width 79 height 11
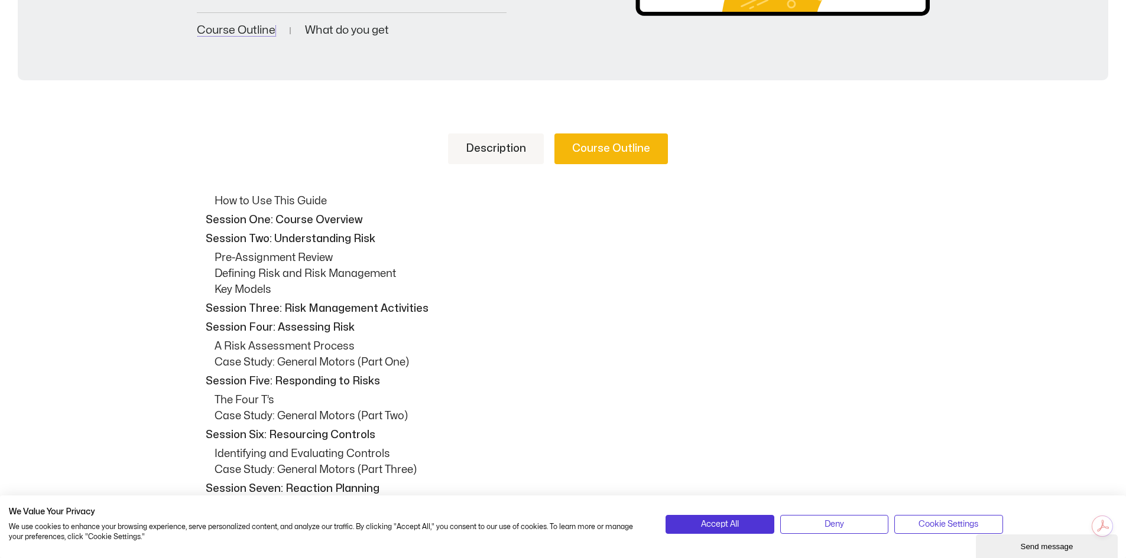
scroll to position [281, 0]
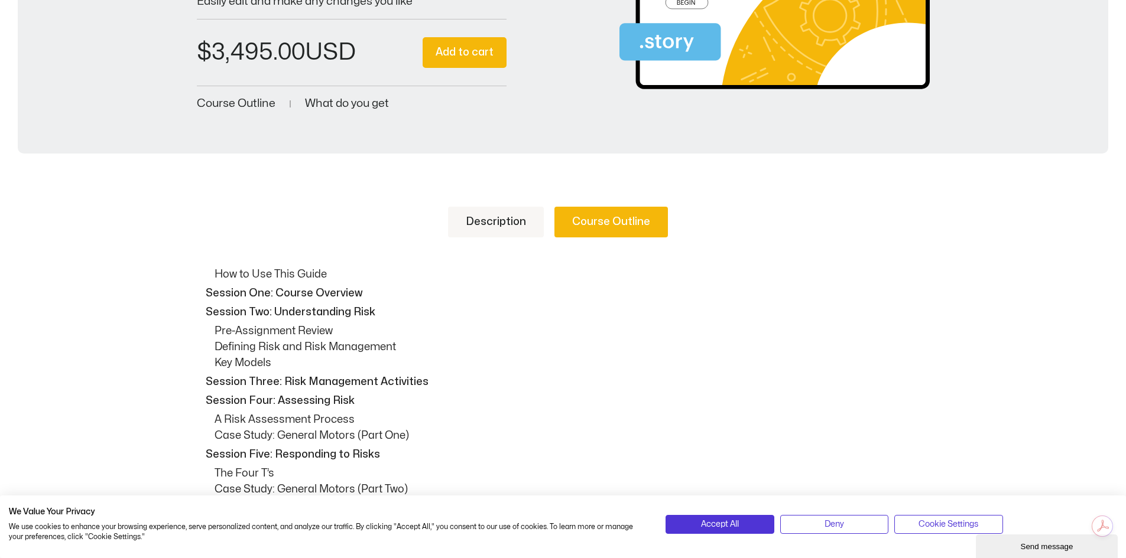
click at [487, 225] on link "Description" at bounding box center [496, 222] width 96 height 31
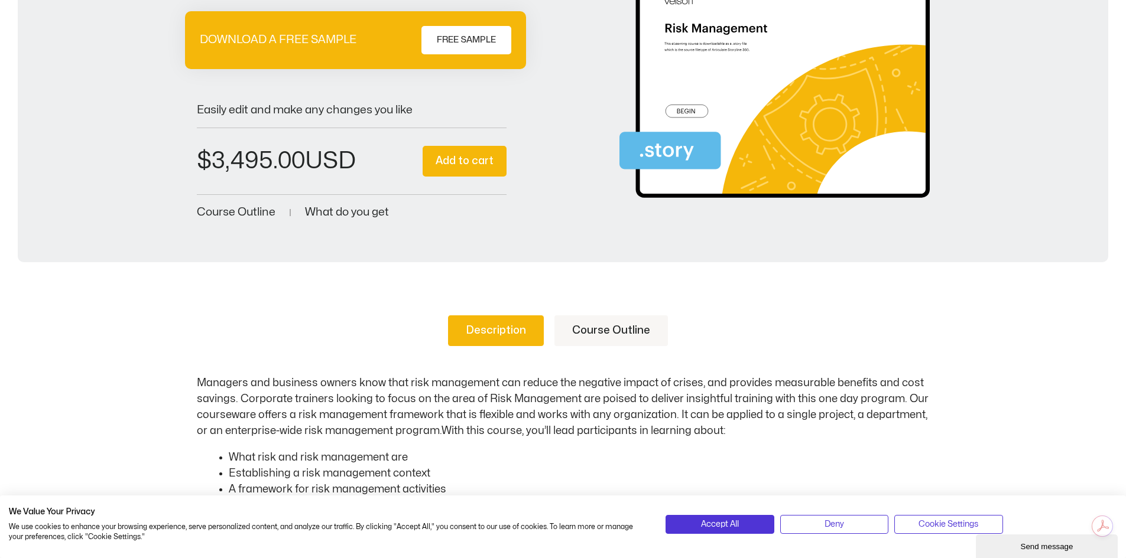
scroll to position [0, 0]
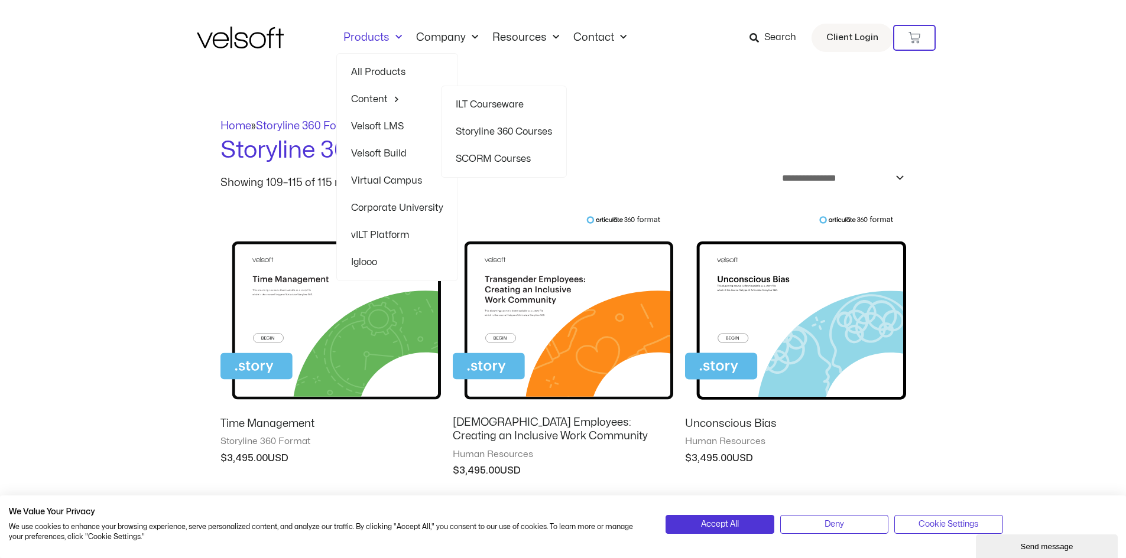
click at [505, 154] on link "SCORM Courses" at bounding box center [504, 158] width 96 height 27
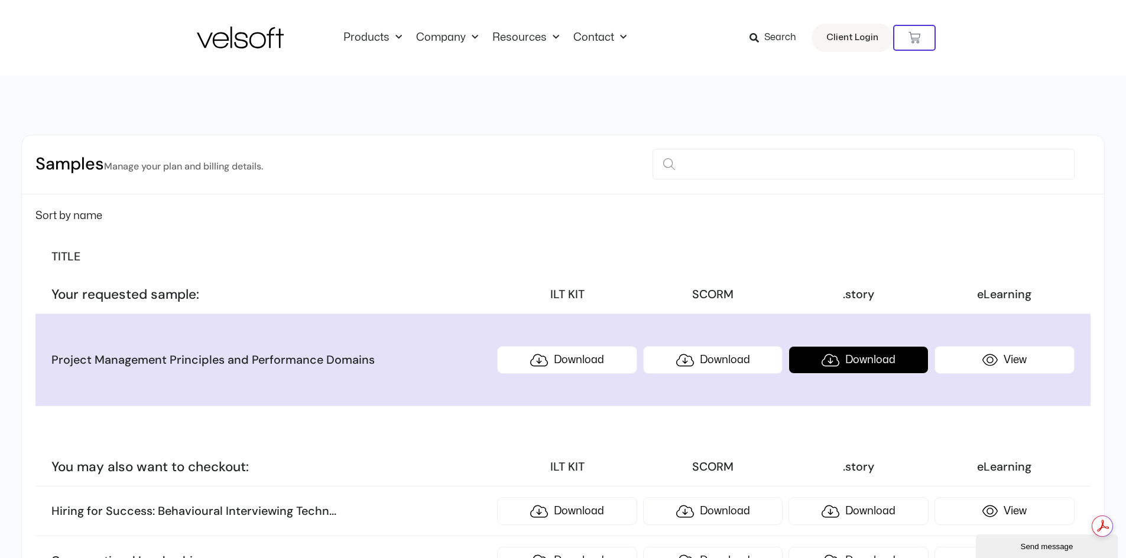
click at [818, 361] on link "Download" at bounding box center [858, 360] width 140 height 28
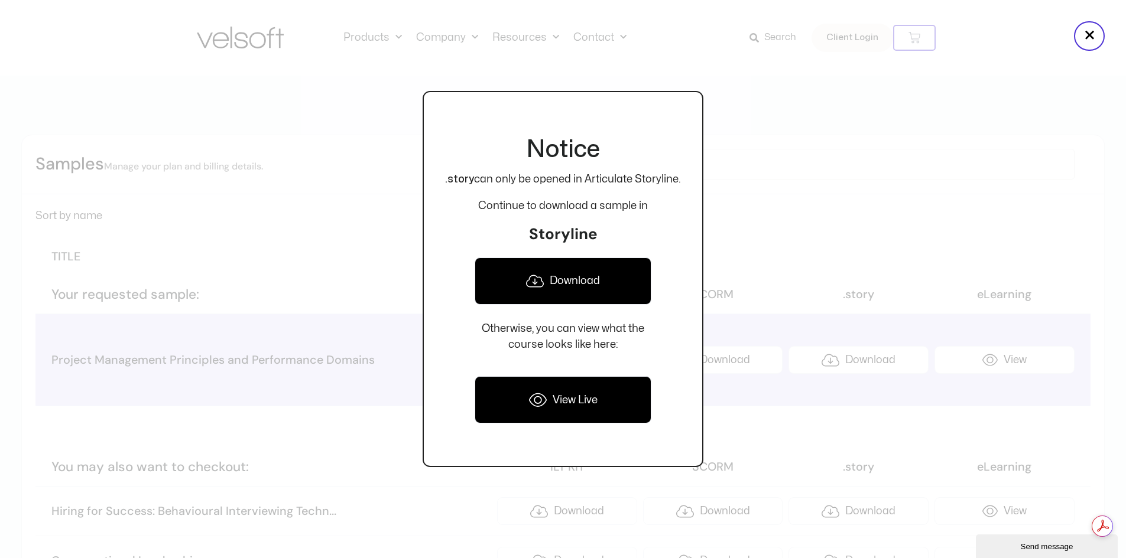
click at [578, 394] on link "View Live" at bounding box center [562, 399] width 177 height 47
click at [818, 136] on div at bounding box center [563, 279] width 1126 height 558
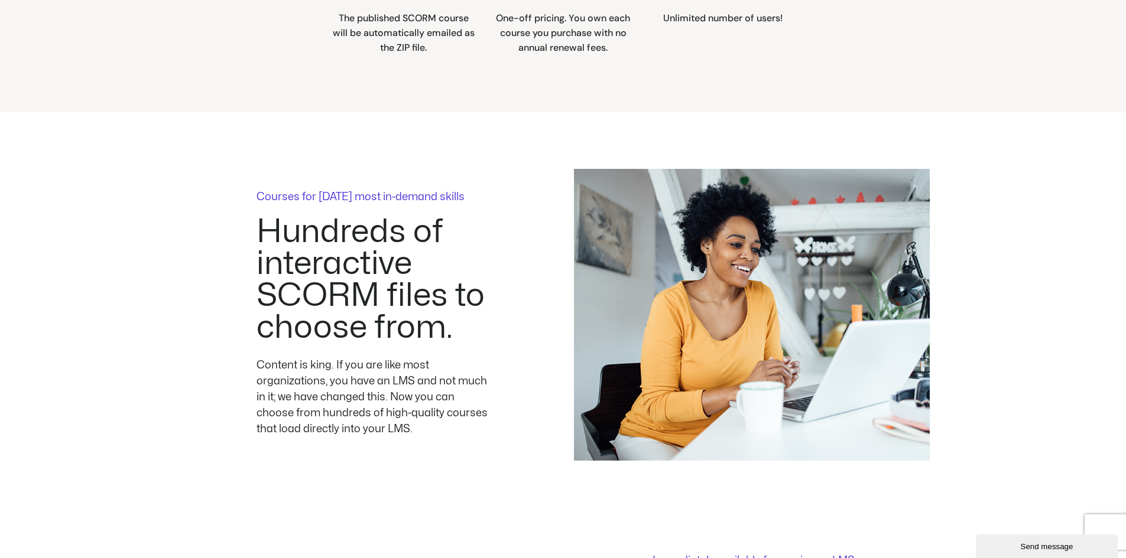
scroll to position [1654, 0]
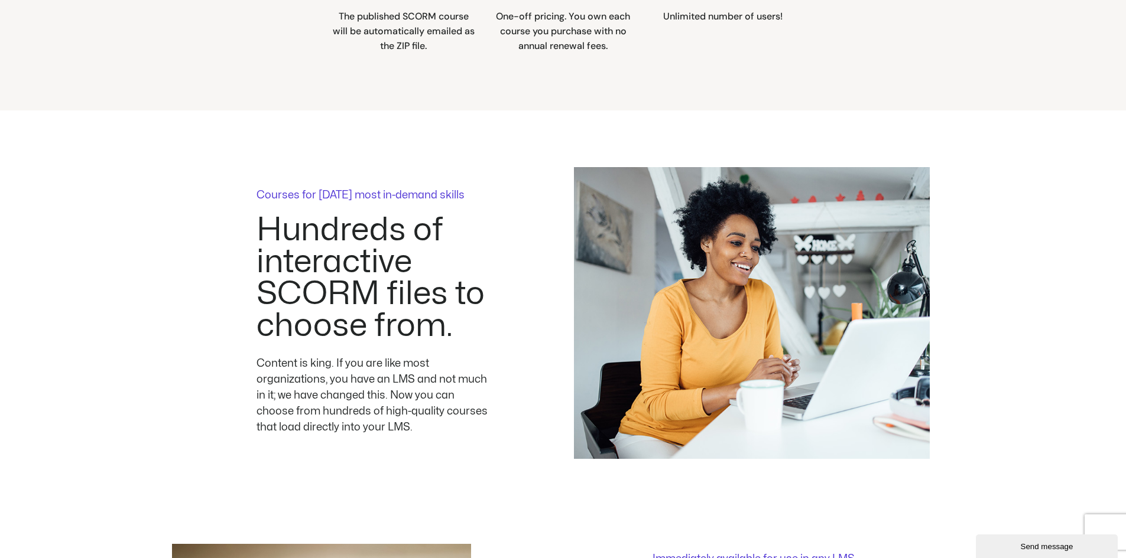
click at [365, 196] on p "Courses for [DATE] most in-demand skills" at bounding box center [374, 195] width 236 height 11
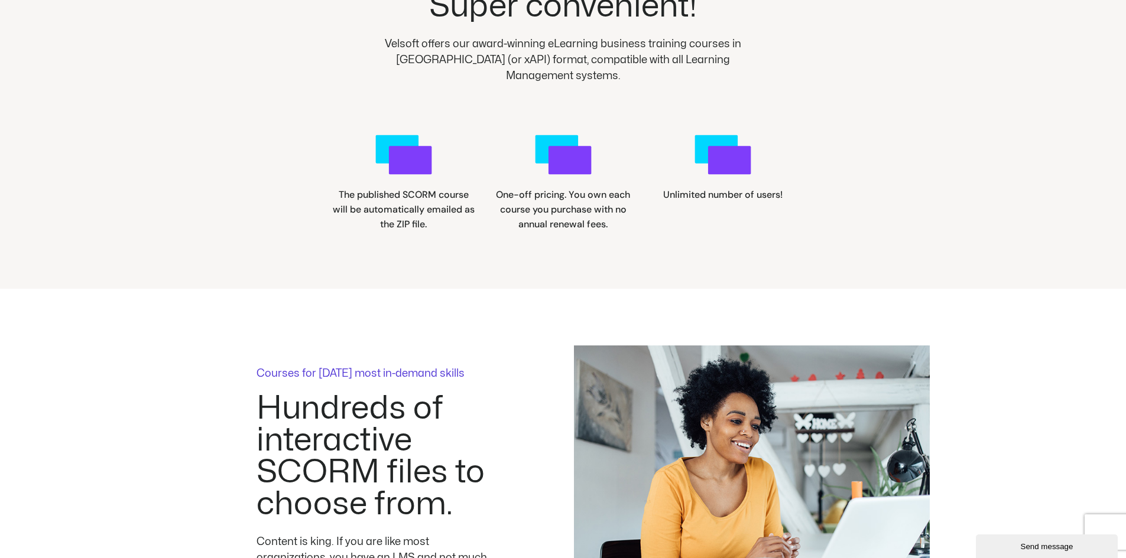
scroll to position [1477, 0]
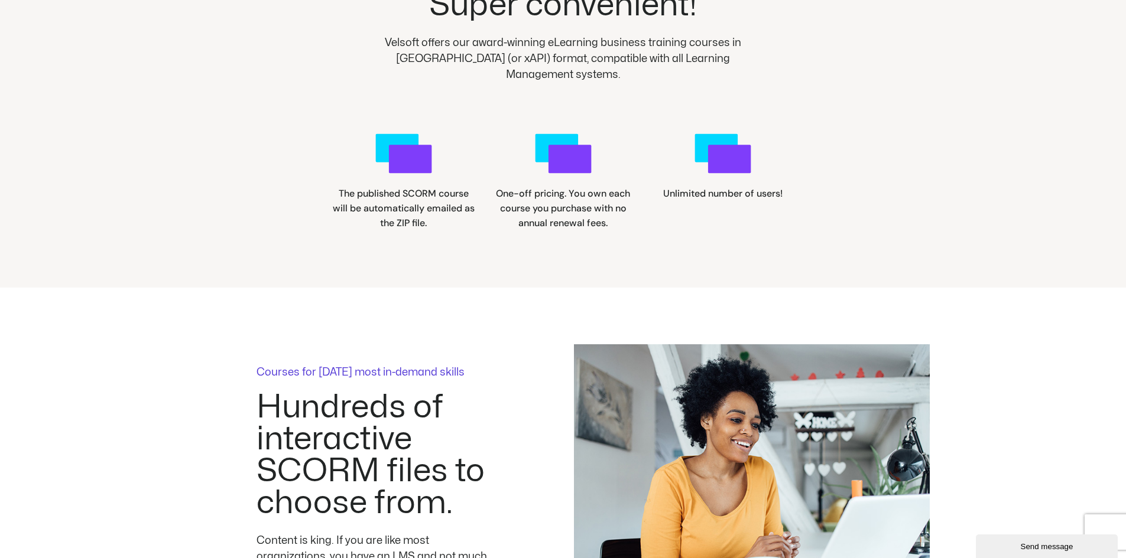
drag, startPoint x: 616, startPoint y: 207, endPoint x: 627, endPoint y: 209, distance: 11.9
click at [616, 207] on span "One-off pricing. You own each course you purchase with no annual renewal fees." at bounding box center [563, 208] width 134 height 42
click at [760, 206] on div ".cls-1{fill:#00d7ff;}.cls-2{fill:#7f3dfa;} Unlimited number of users!" at bounding box center [722, 177] width 145 height 105
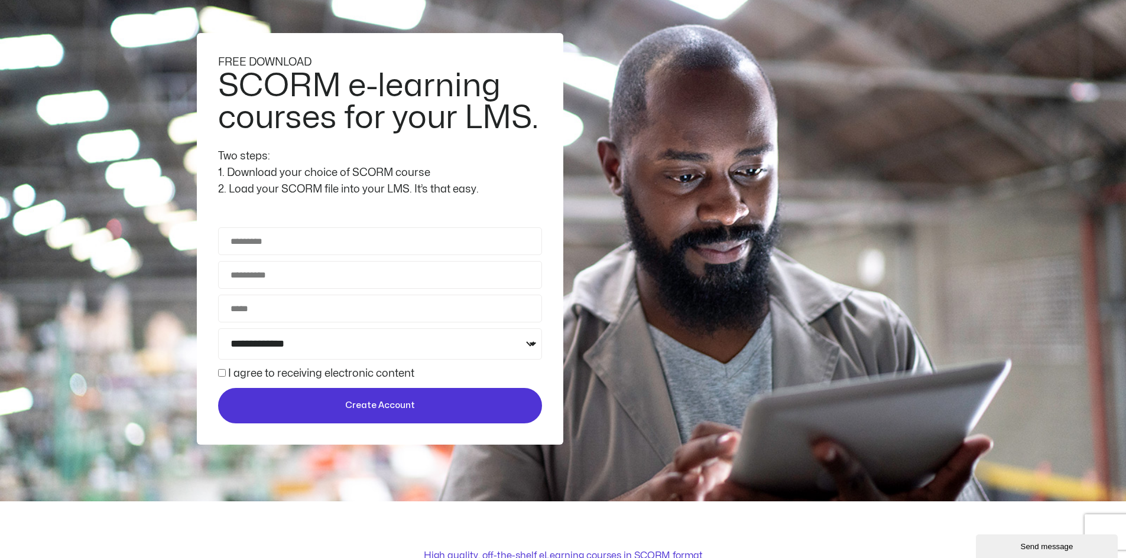
scroll to position [0, 0]
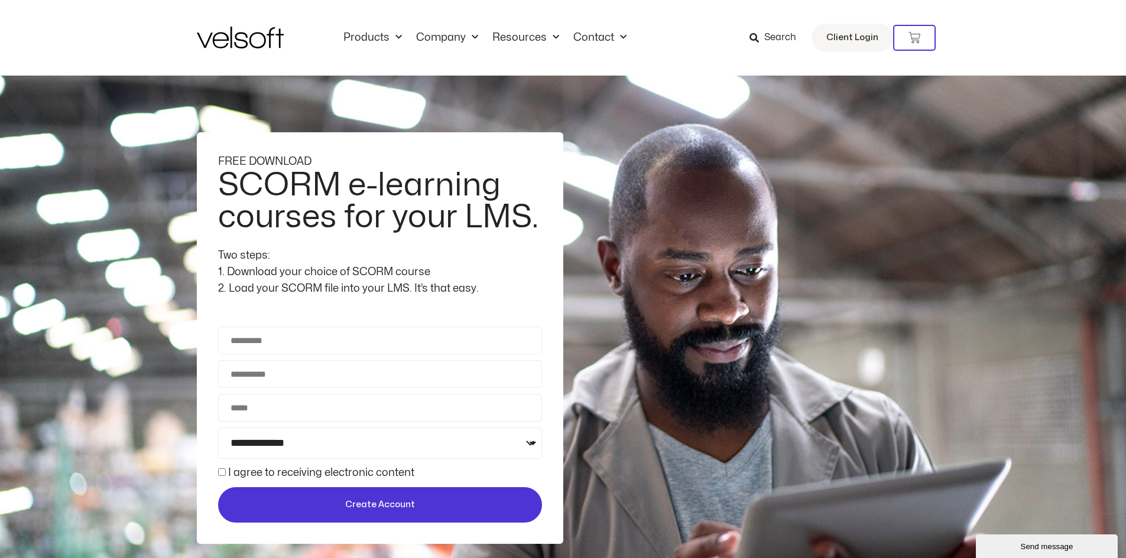
click at [325, 197] on h2 "SCORM e-learning courses for your LMS." at bounding box center [378, 202] width 321 height 64
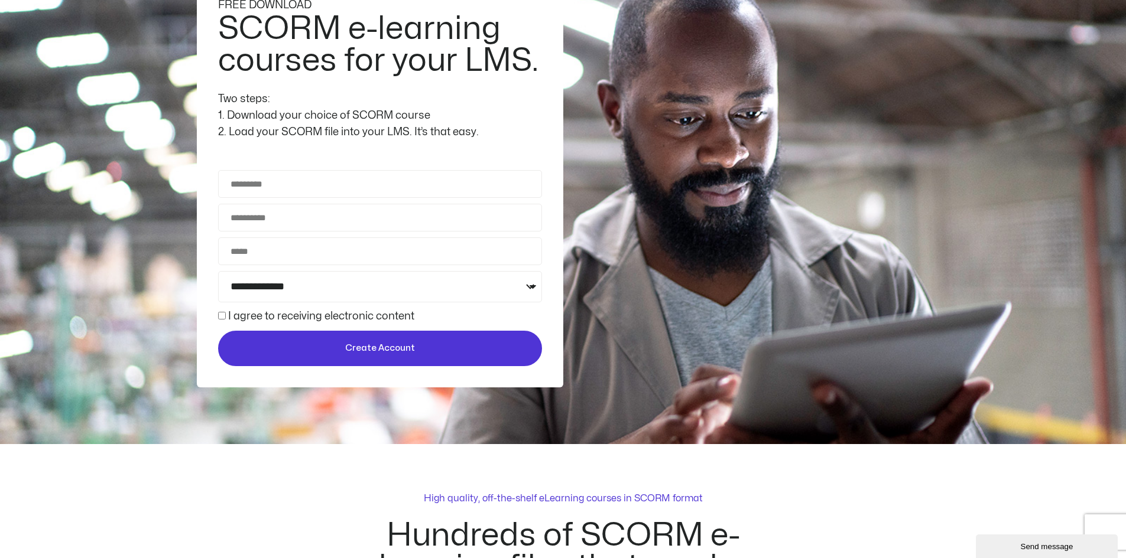
scroll to position [414, 0]
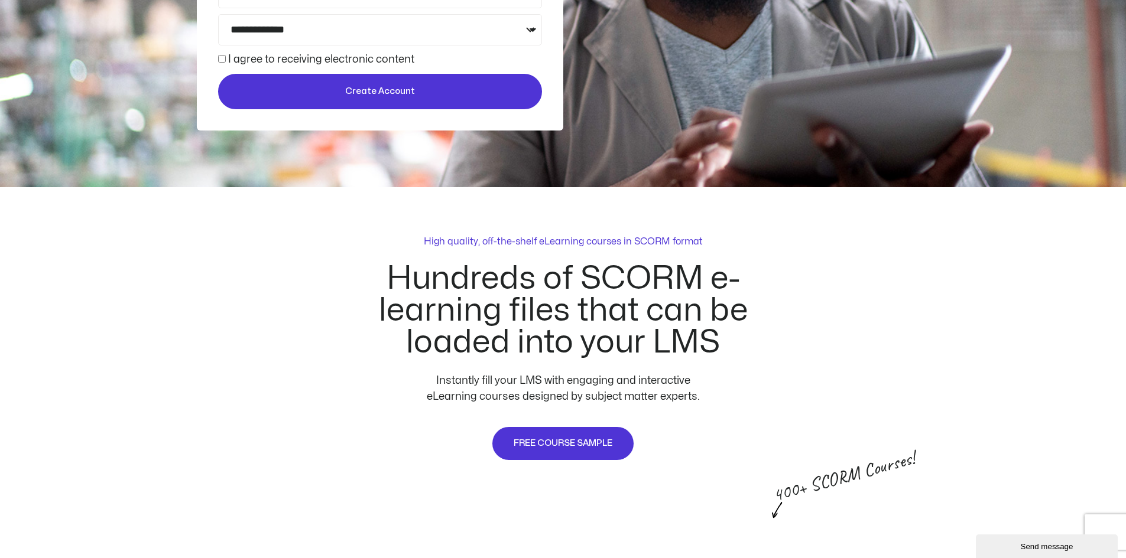
click at [496, 238] on p "High quality, off-the-shelf eLearning courses in SCORM format" at bounding box center [563, 242] width 279 height 14
click at [504, 343] on h2 "Hundreds of SCORM e-learning files that can be loaded into your LMS" at bounding box center [563, 311] width 476 height 96
click at [514, 382] on p "Instantly fill your LMS with engaging and interactive eLearning courses designe…" at bounding box center [563, 389] width 303 height 32
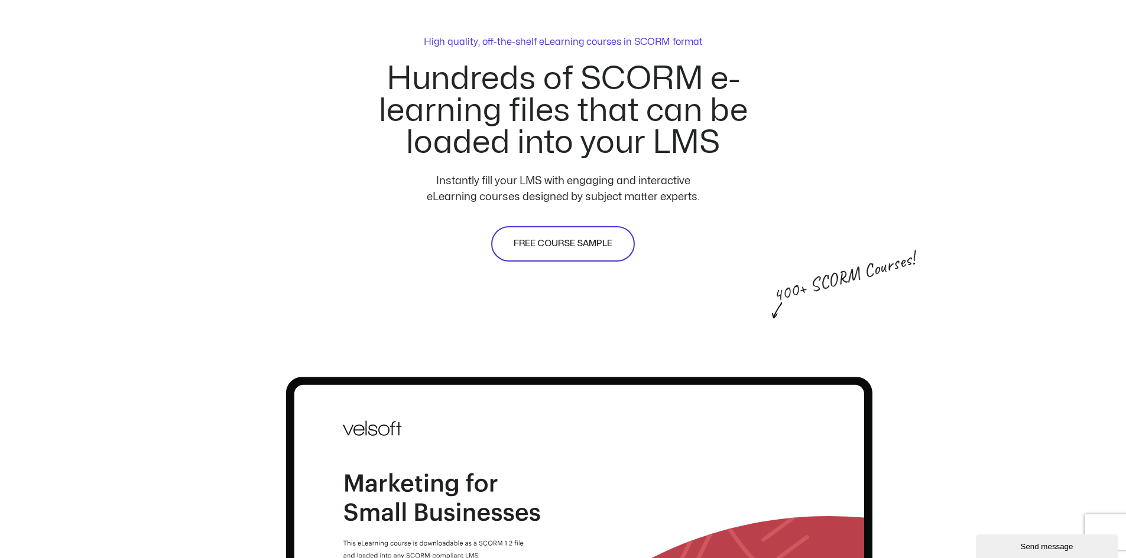
scroll to position [768, 0]
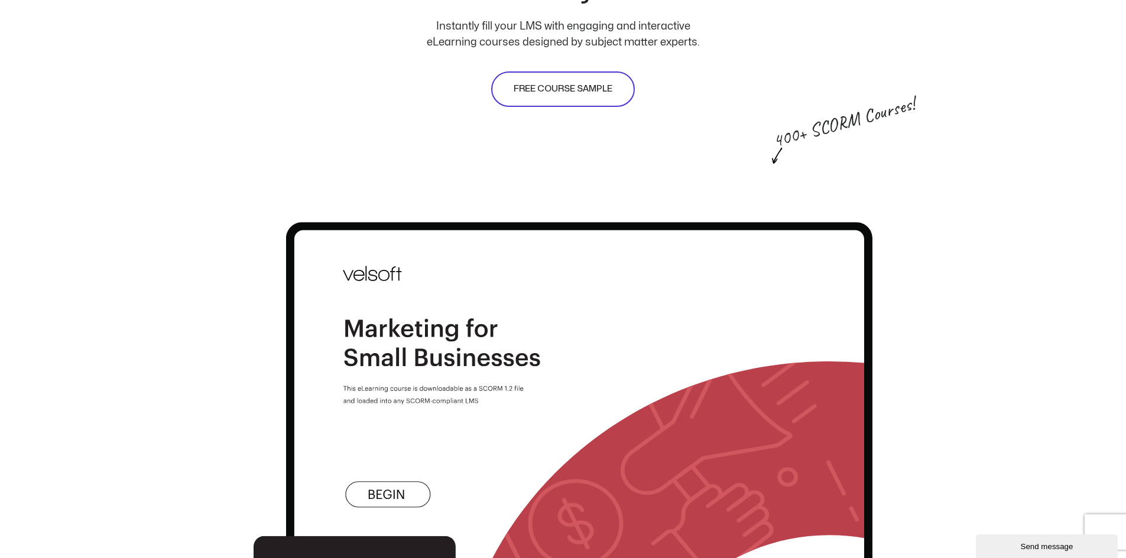
click at [532, 83] on span "FREE COURSE SAMPLE" at bounding box center [562, 89] width 99 height 14
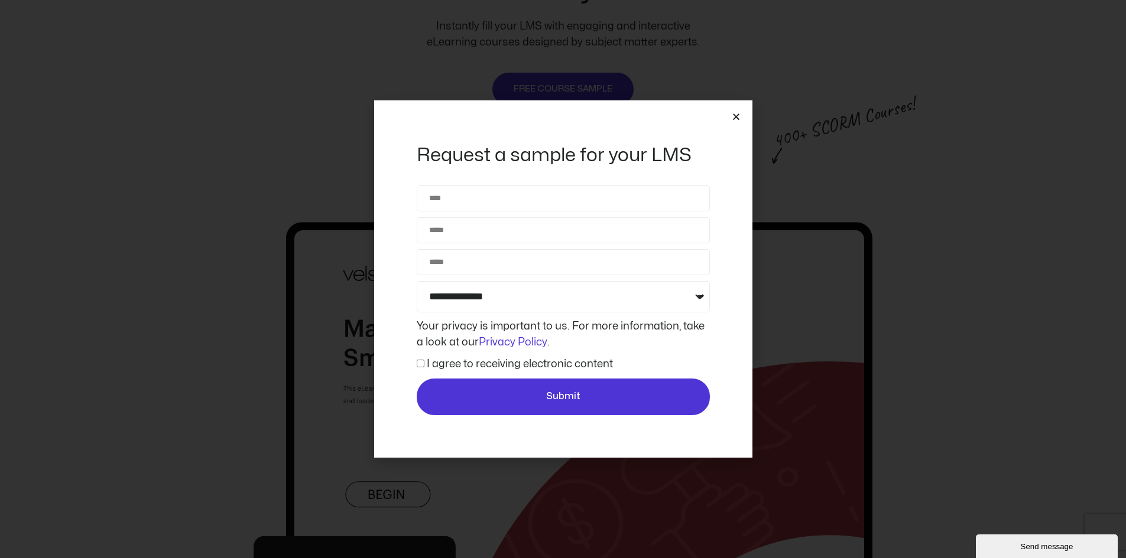
click at [736, 121] on icon "Close" at bounding box center [735, 116] width 9 height 9
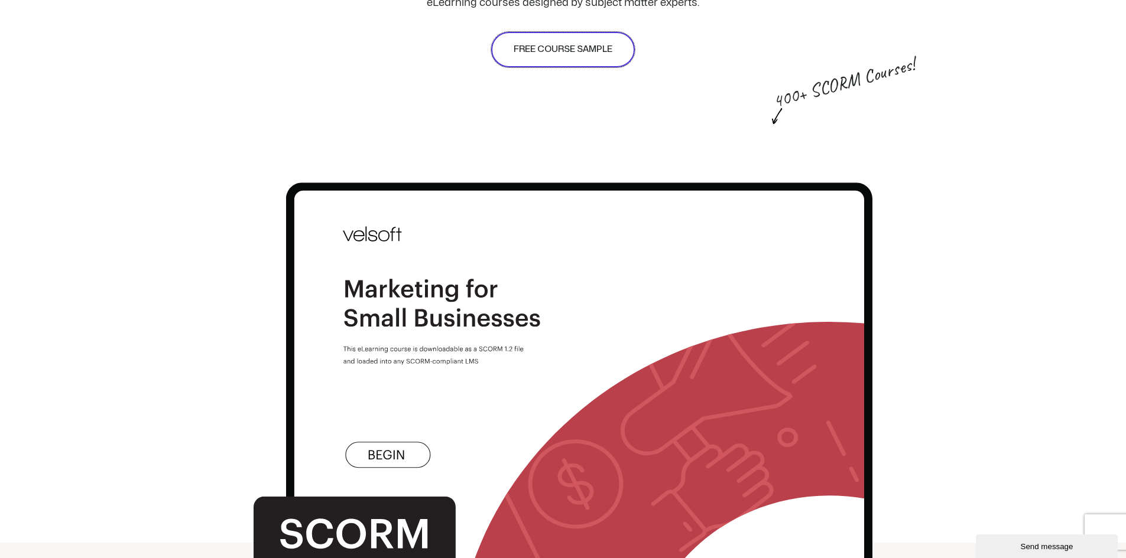
scroll to position [1004, 0]
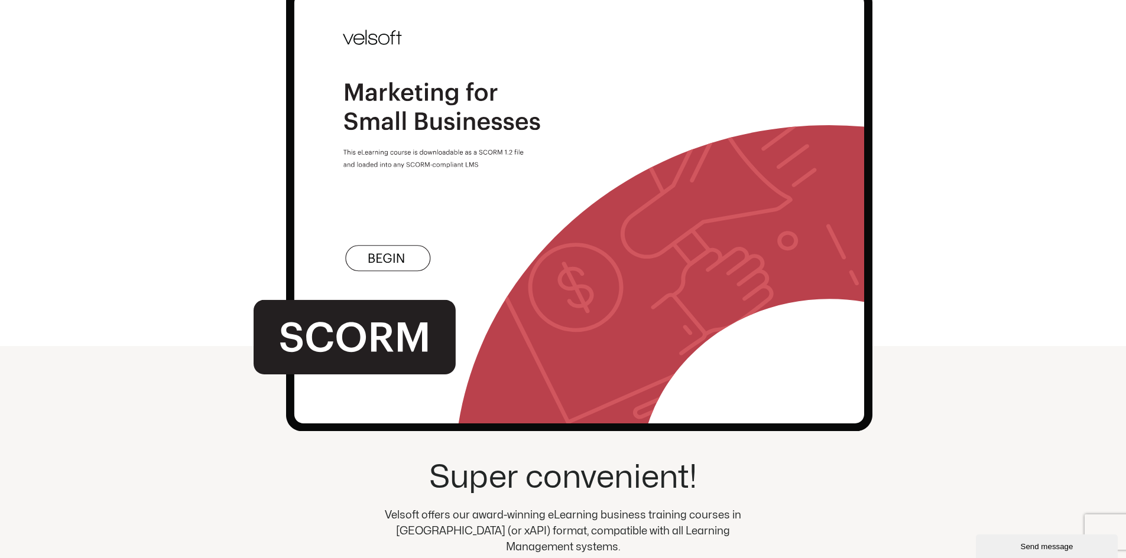
click at [421, 77] on img at bounding box center [562, 182] width 619 height 539
click at [376, 339] on img at bounding box center [562, 182] width 619 height 539
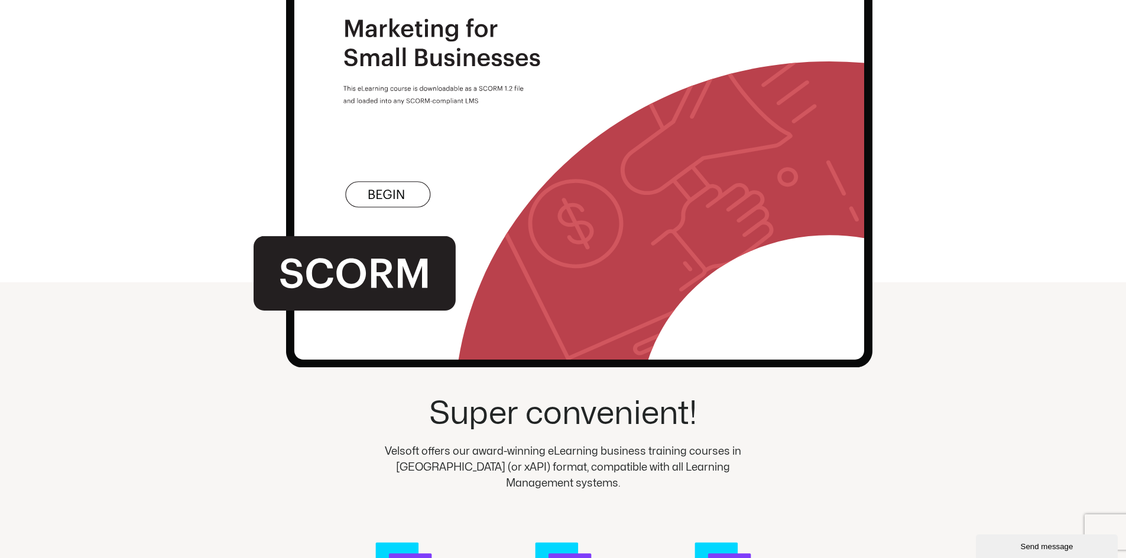
scroll to position [1182, 0]
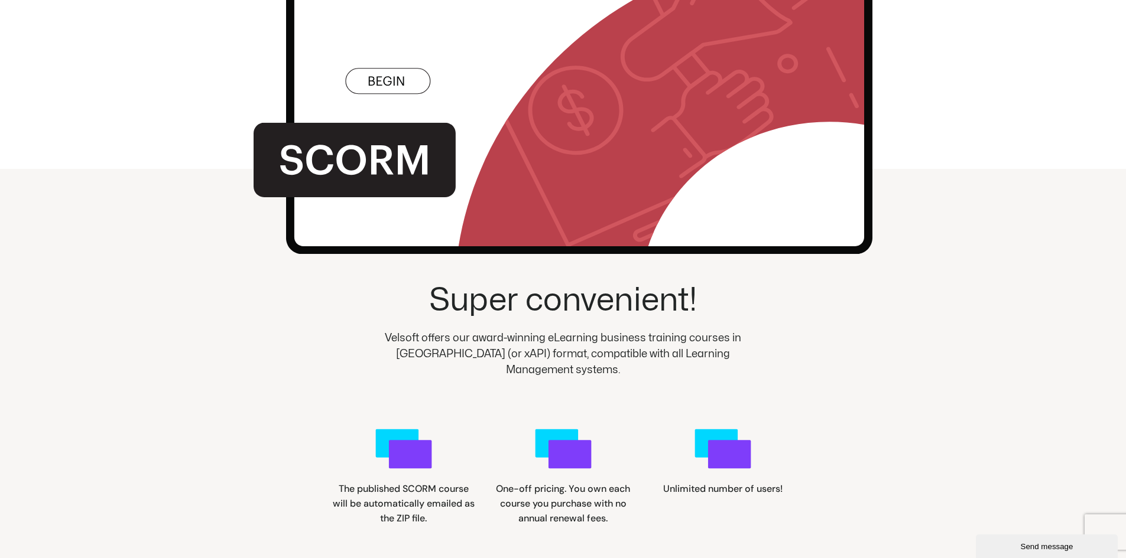
drag, startPoint x: 639, startPoint y: 340, endPoint x: 603, endPoint y: 385, distance: 57.6
click at [638, 342] on p "Velsoft offers our award-winning eLearning business training courses in SCORM (…" at bounding box center [563, 354] width 362 height 48
click at [405, 444] on rect at bounding box center [396, 444] width 43 height 28
drag, startPoint x: 547, startPoint y: 454, endPoint x: 676, endPoint y: 453, distance: 130.0
click at [552, 454] on icon ".cls-1{fill:#00d7ff;}.cls-2{fill:#7f3dfa;}" at bounding box center [563, 449] width 57 height 57
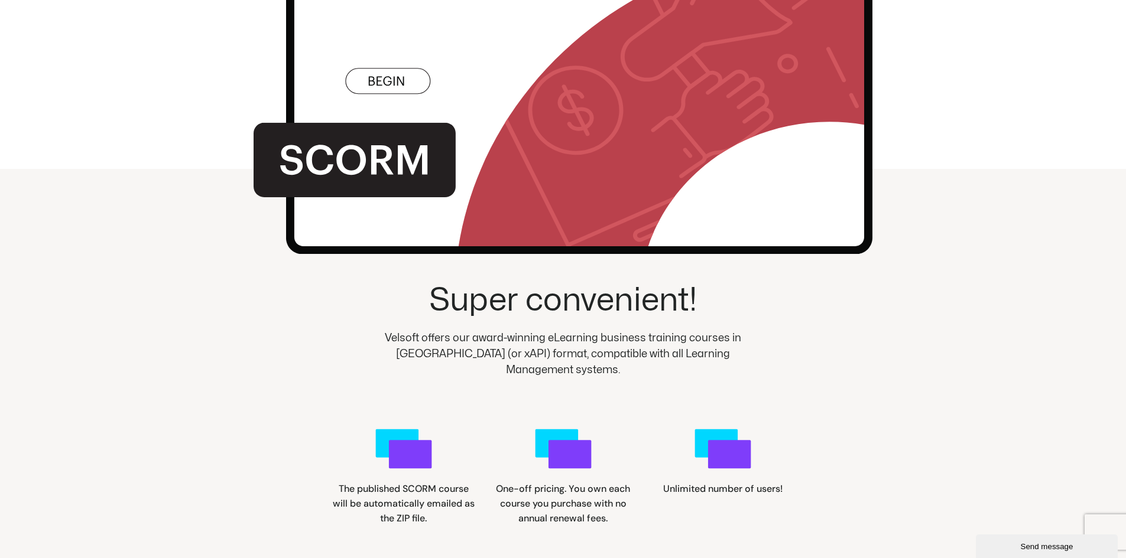
click at [707, 454] on rect at bounding box center [715, 444] width 43 height 28
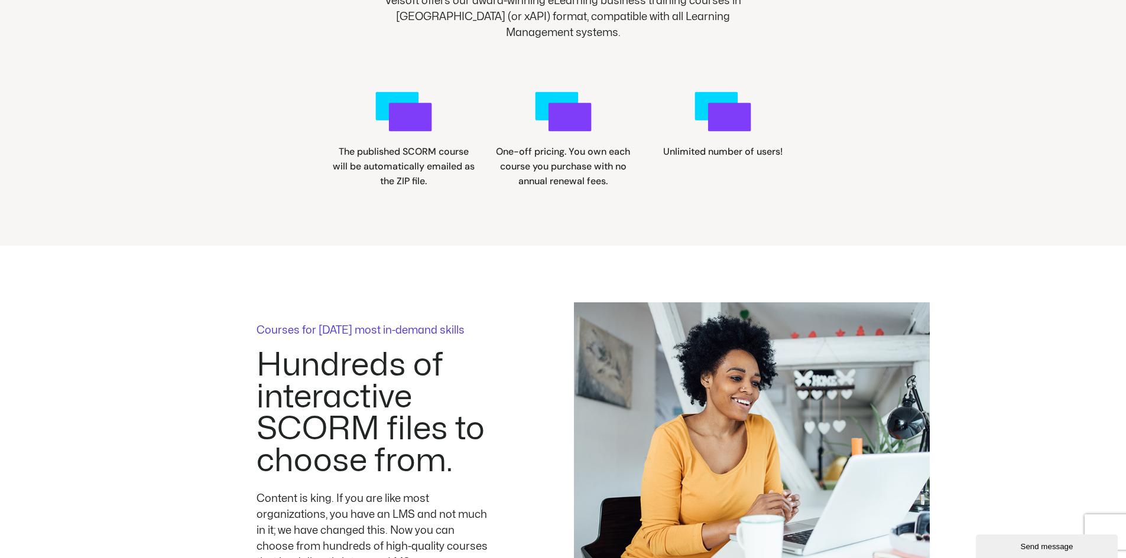
scroll to position [1713, 0]
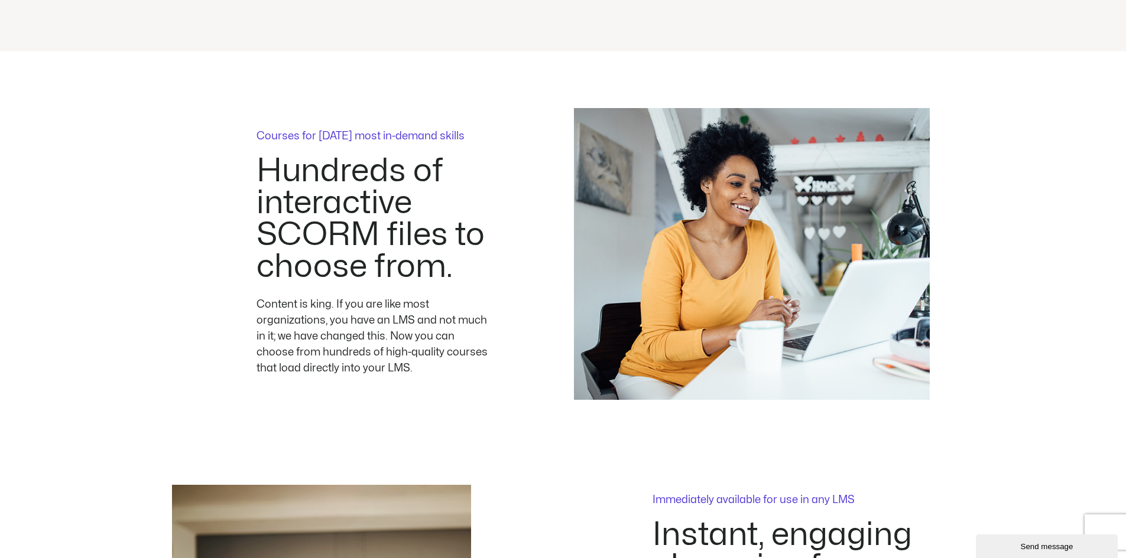
click at [387, 250] on h2 "Hundreds of interactive SCORM files to choose from." at bounding box center [374, 219] width 236 height 128
drag, startPoint x: 300, startPoint y: 329, endPoint x: 289, endPoint y: 209, distance: 120.4
click at [298, 327] on div "Content is king. If you are like most organizations, you have an LMS and not mu…" at bounding box center [374, 337] width 236 height 80
drag, startPoint x: 293, startPoint y: 142, endPoint x: 302, endPoint y: 147, distance: 9.8
click at [298, 142] on p "Courses for today's most in-demand skills" at bounding box center [374, 136] width 236 height 11
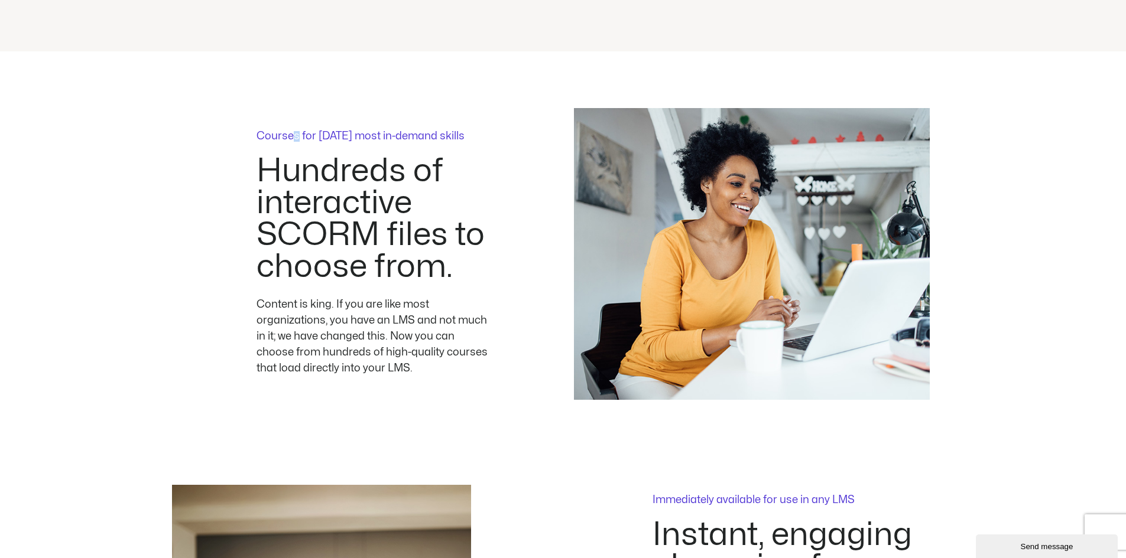
click at [766, 212] on img at bounding box center [752, 254] width 356 height 292
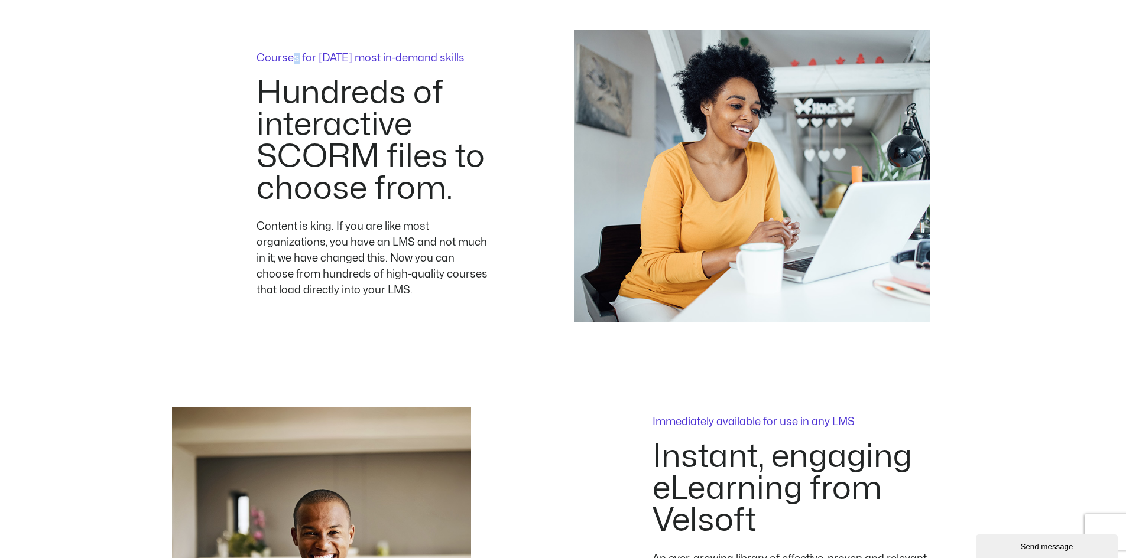
scroll to position [1950, 0]
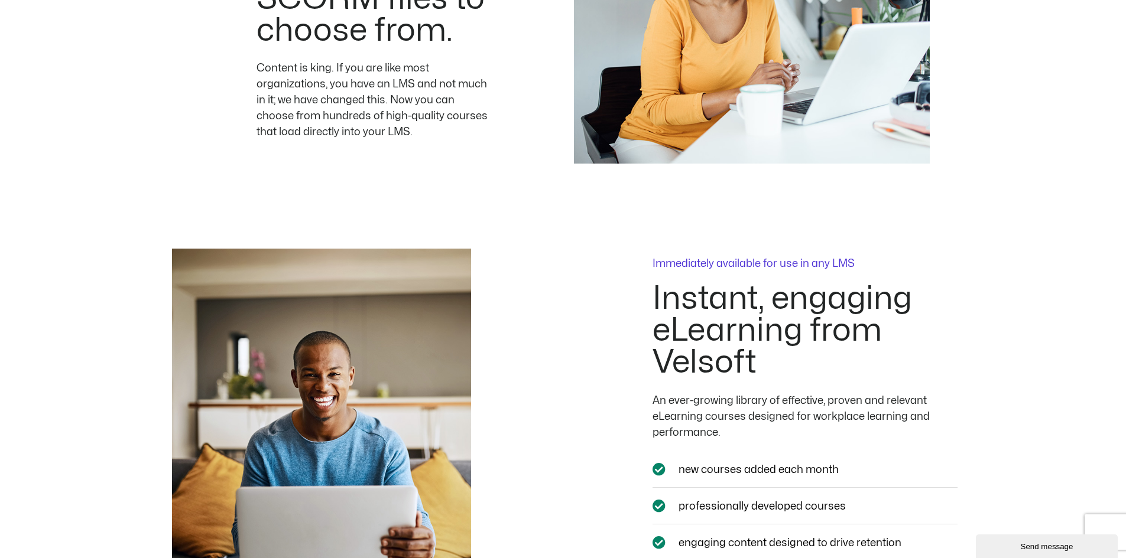
click at [767, 261] on div "Immediately available for use in any LMS Instant, engaging eLearning from Velso…" at bounding box center [805, 433] width 462 height 369
click at [763, 322] on h2 "Instant, engaging eLearning from Velsoft" at bounding box center [804, 331] width 305 height 96
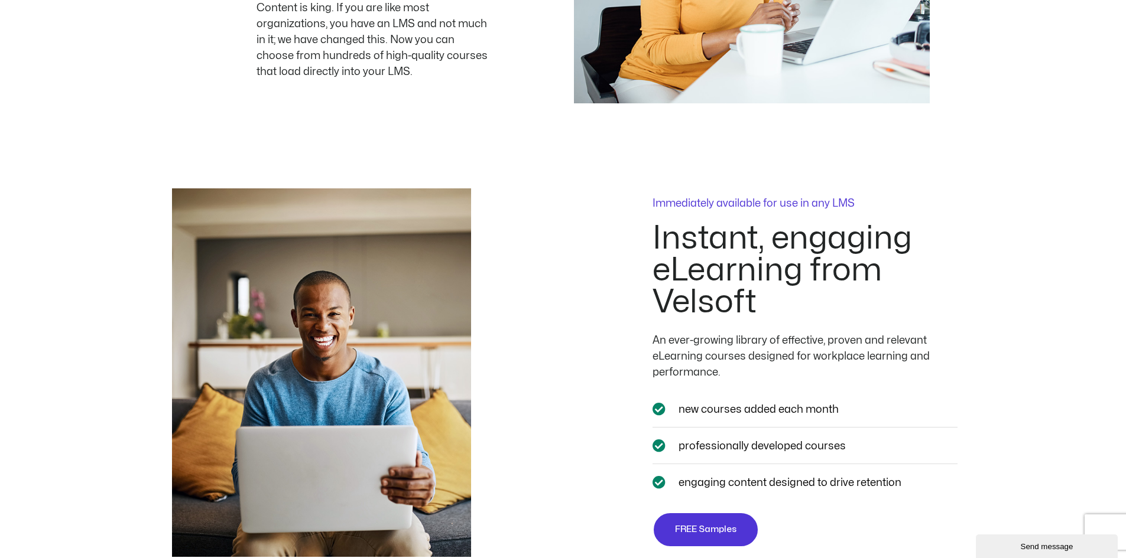
scroll to position [2186, 0]
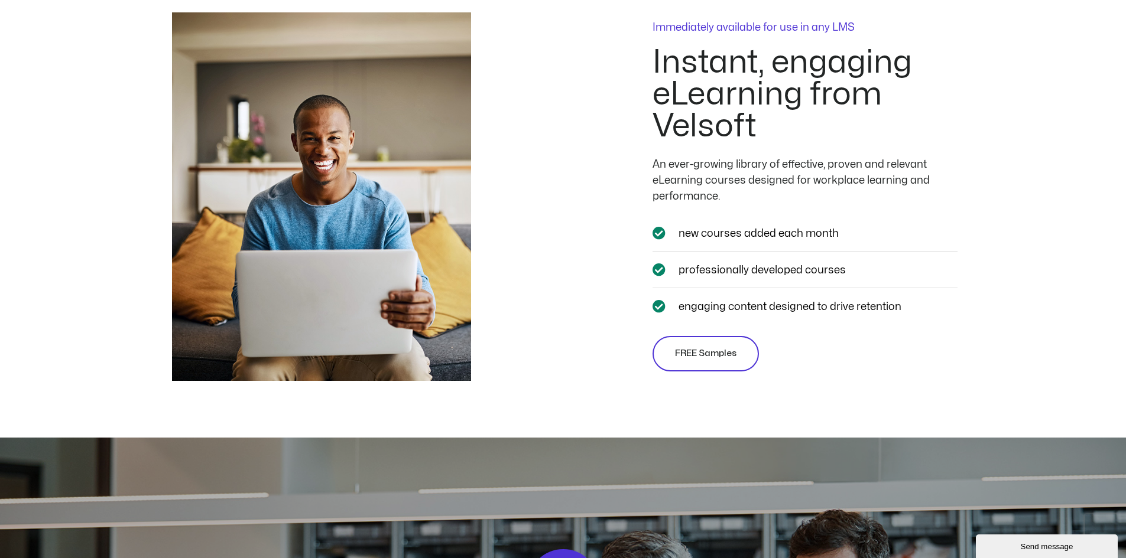
click at [709, 361] on span "FREE Samples" at bounding box center [705, 354] width 61 height 14
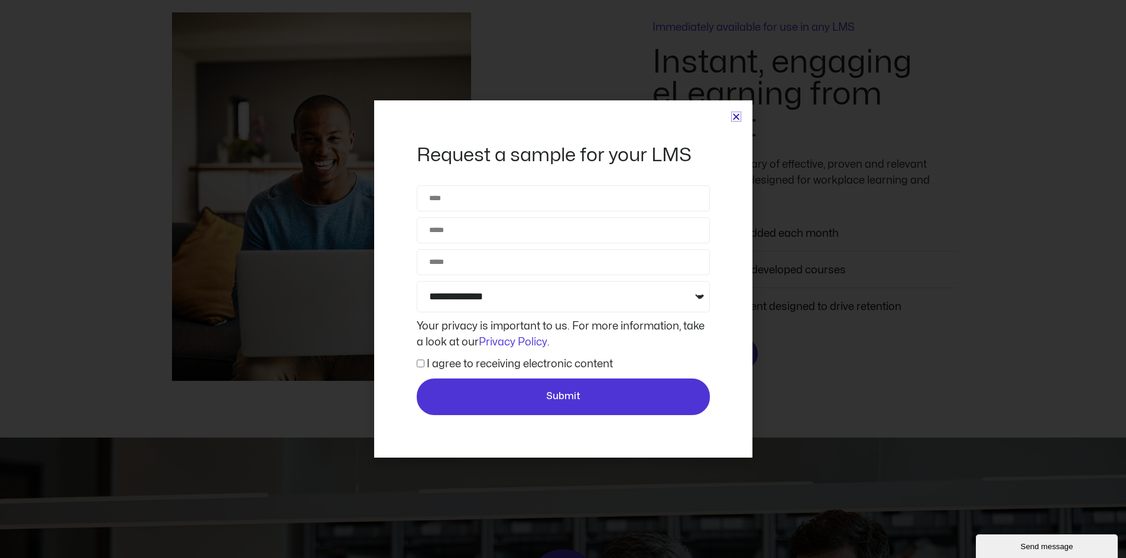
click at [735, 118] on icon "Close" at bounding box center [735, 116] width 9 height 9
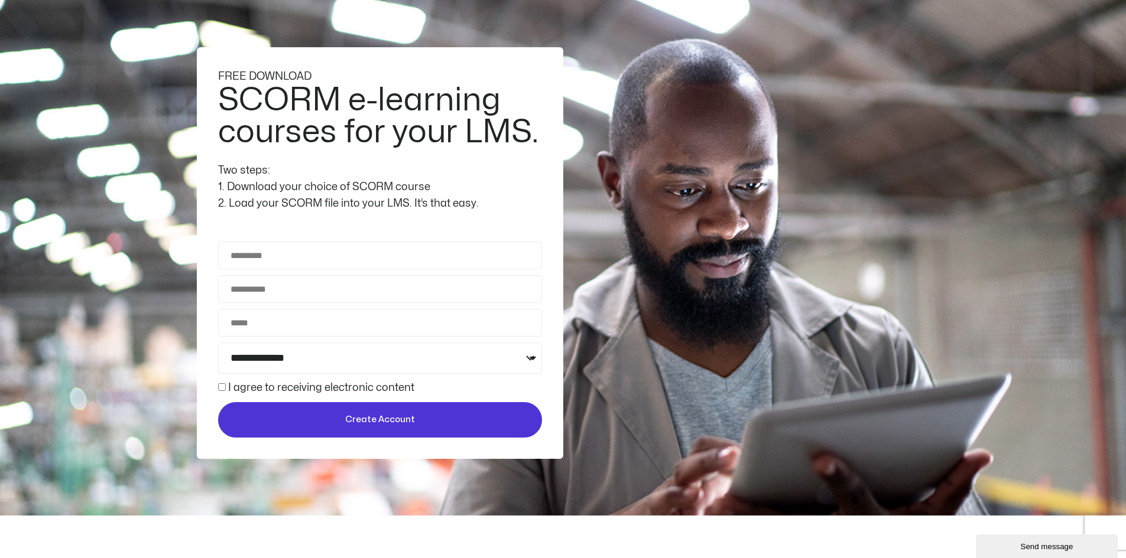
scroll to position [0, 0]
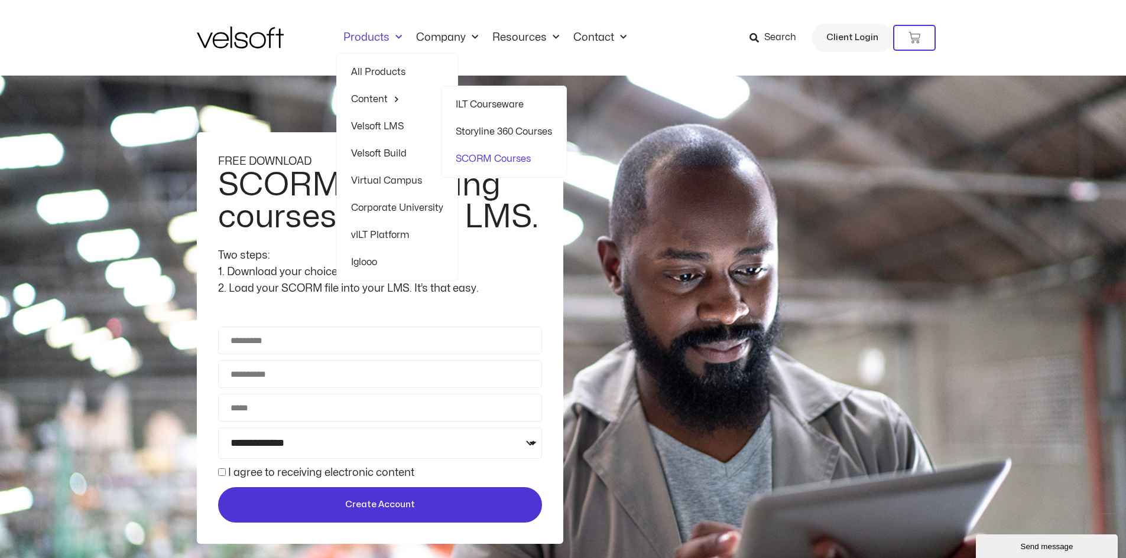
click at [720, 195] on div "**********" at bounding box center [563, 339] width 733 height 526
click at [388, 97] on span "Menu" at bounding box center [394, 99] width 12 height 18
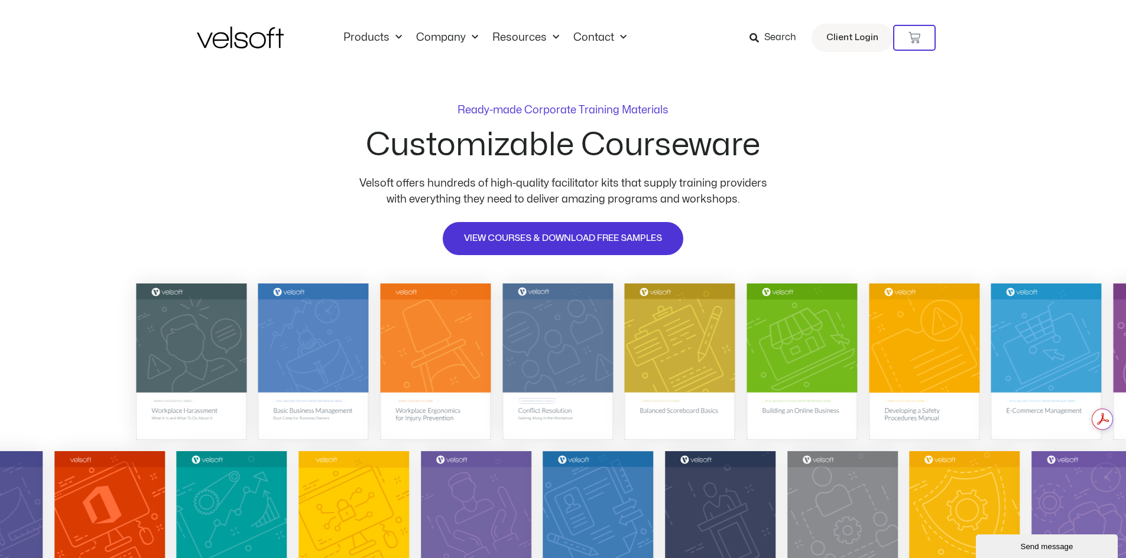
click at [816, 222] on div "Ready-made Corporate Training Materials Customizable Courseware Velsoft offers …" at bounding box center [563, 177] width 1126 height 202
click at [574, 240] on span "VIEW COURSES & DOWNLOAD FREE SAMPLES" at bounding box center [563, 239] width 198 height 14
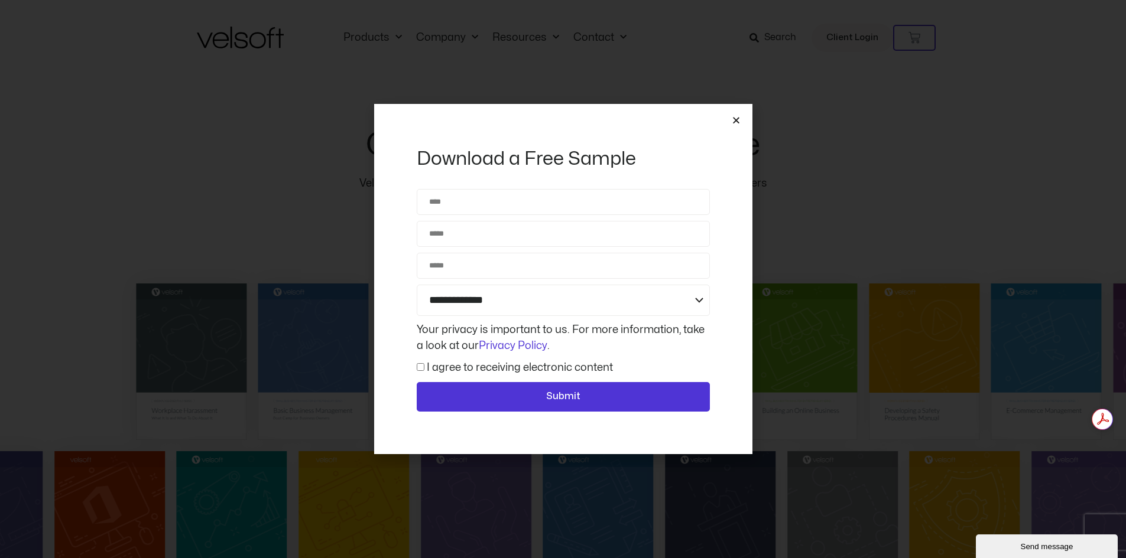
drag, startPoint x: 734, startPoint y: 119, endPoint x: 701, endPoint y: 161, distance: 53.8
click at [734, 119] on icon "Close" at bounding box center [735, 120] width 9 height 9
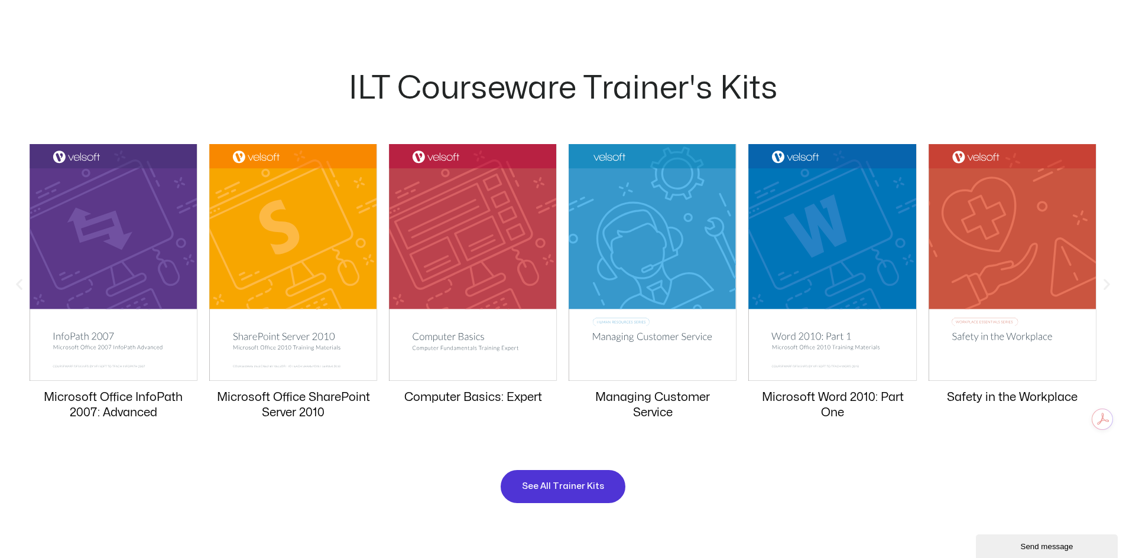
scroll to position [1182, 0]
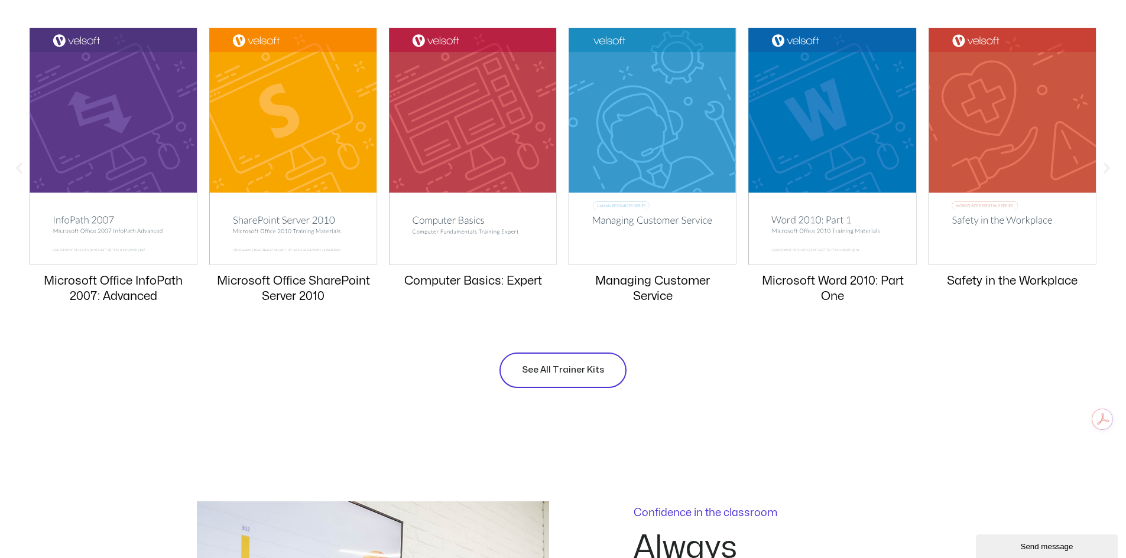
click at [573, 375] on span "See All Trainer Kits" at bounding box center [563, 370] width 82 height 14
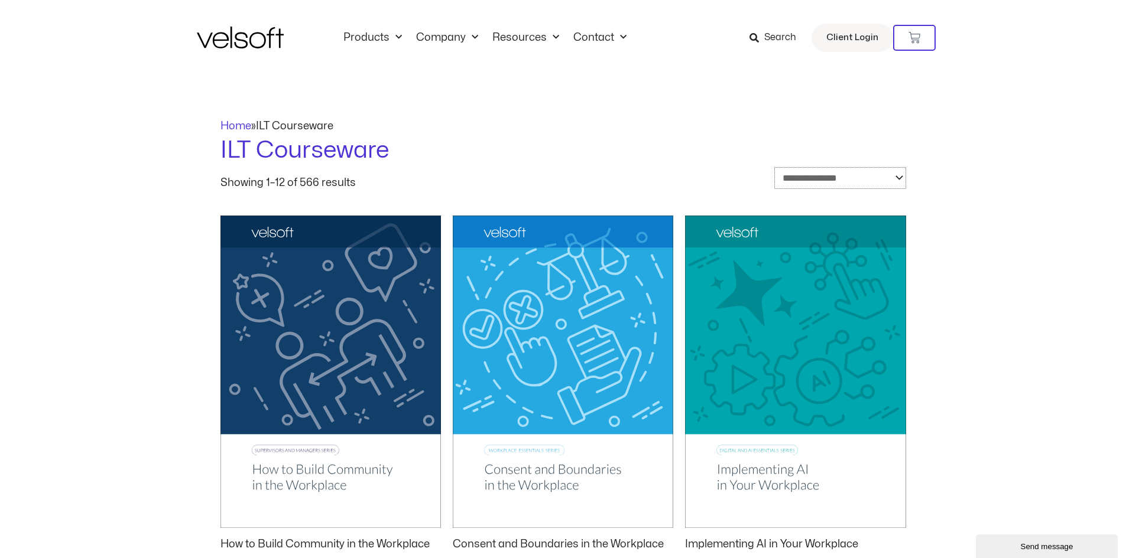
click at [893, 182] on select "**********" at bounding box center [840, 178] width 132 height 22
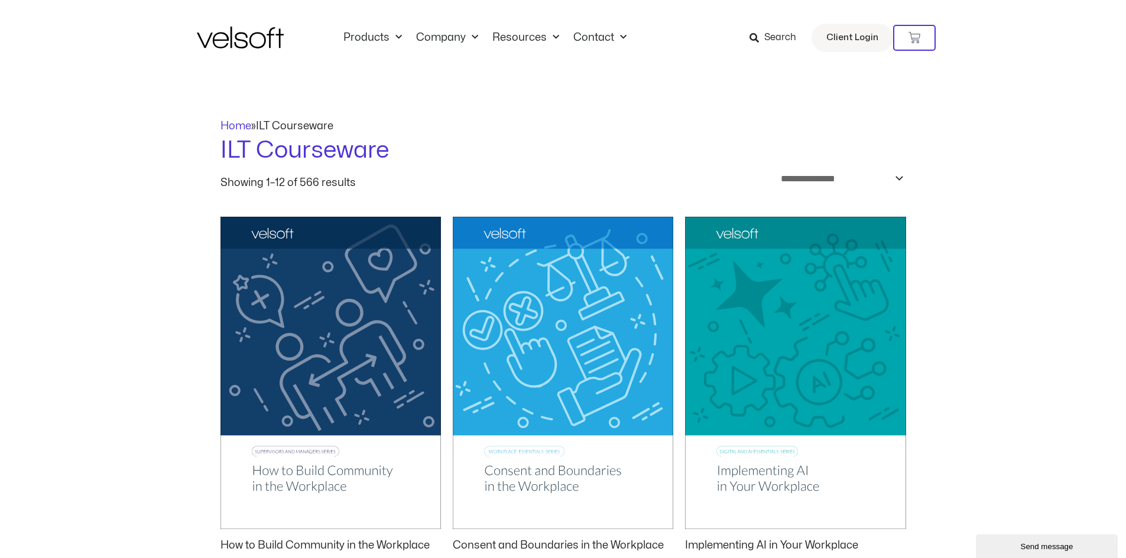
drag, startPoint x: 304, startPoint y: 178, endPoint x: 324, endPoint y: 186, distance: 22.1
click at [304, 178] on p "Showing 1–12 of 566 results" at bounding box center [287, 183] width 135 height 11
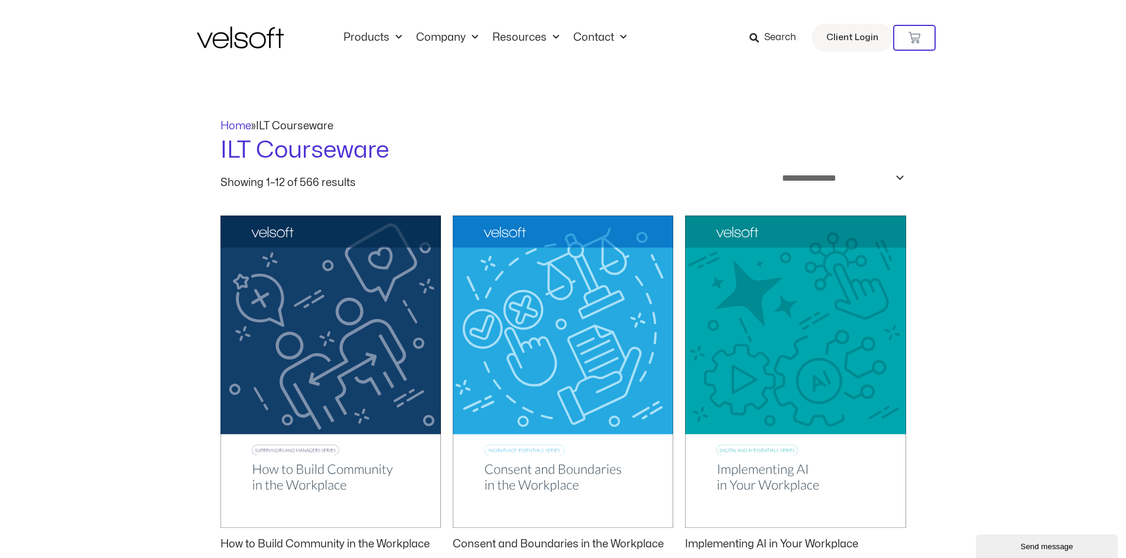
click at [770, 32] on span "Search" at bounding box center [780, 37] width 32 height 15
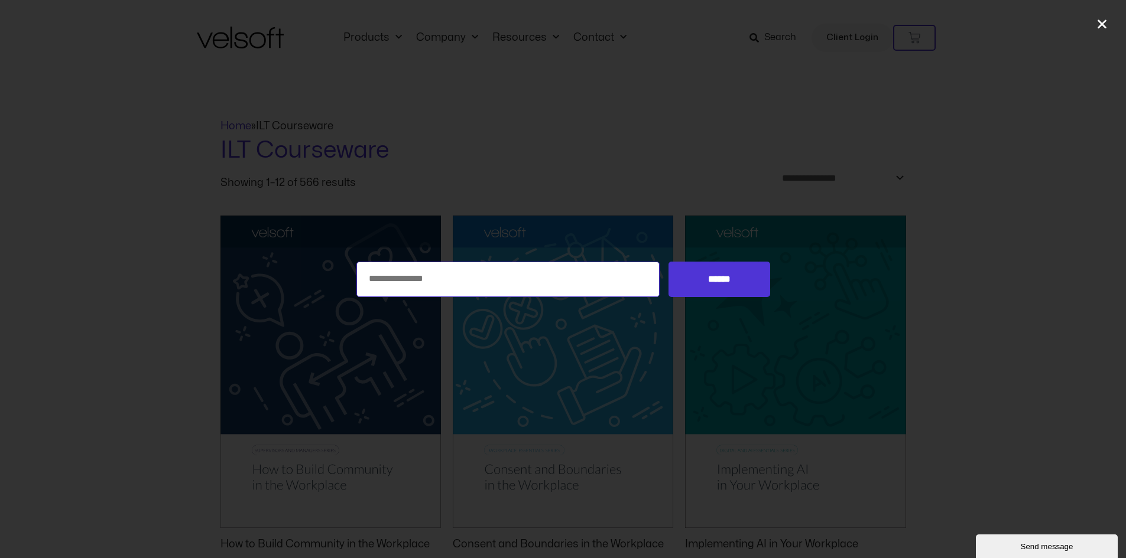
click at [416, 280] on input "Search for:" at bounding box center [508, 279] width 304 height 35
type input "**********"
click at [668, 262] on input "******" at bounding box center [718, 279] width 101 height 35
